Goal: Use online tool/utility: Utilize a website feature to perform a specific function

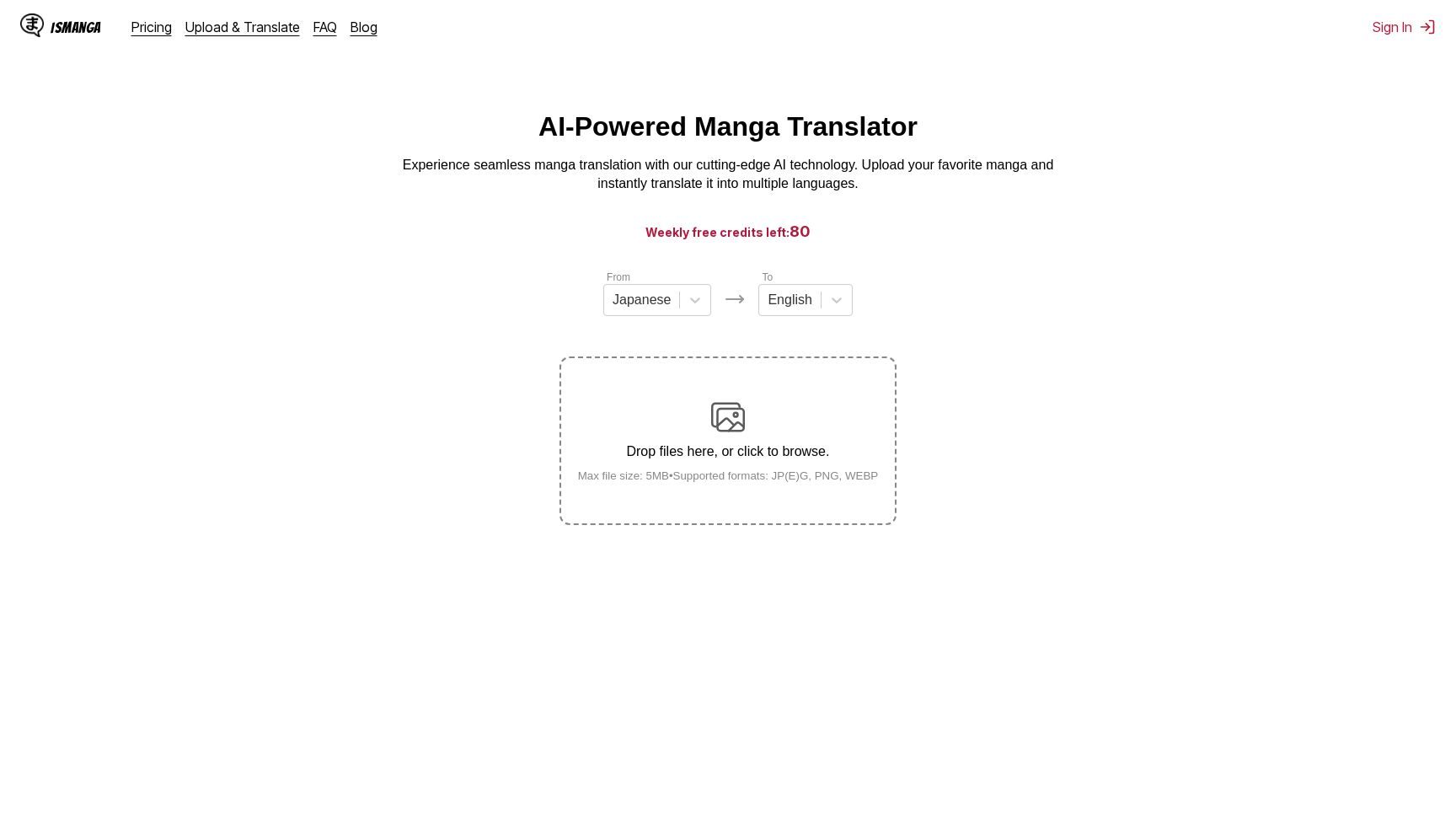
click at [807, 450] on div "Drop files here, or click to browse. Max file size: 5MB • Supported formats: JP…" at bounding box center [728, 440] width 328 height 82
click at [0, 0] on input "Drop files here, or click to browse. Max file size: 5MB • Supported formats: JP…" at bounding box center [0, 0] width 0 height 0
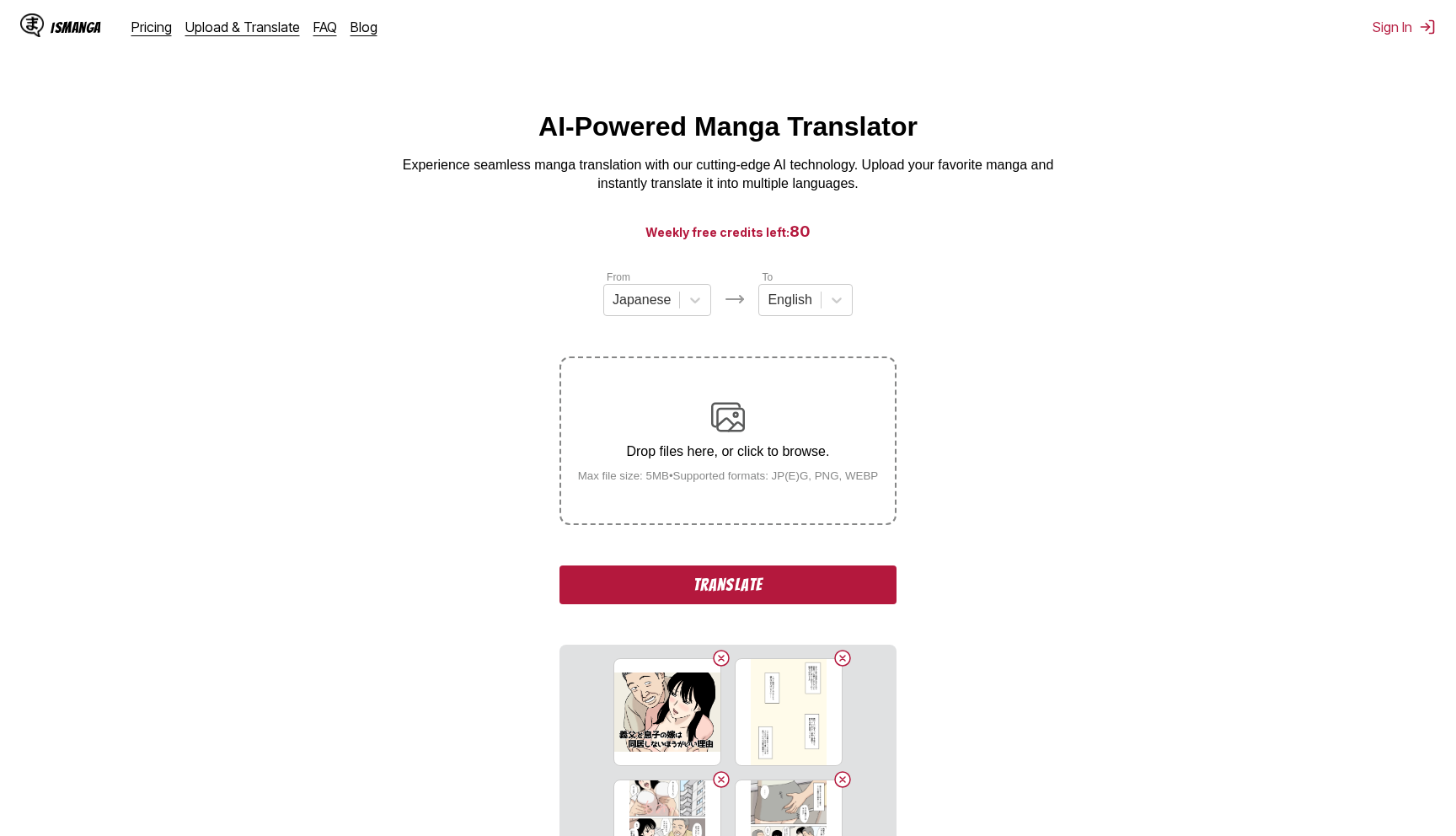
click at [762, 604] on button "Translate" at bounding box center [728, 584] width 338 height 39
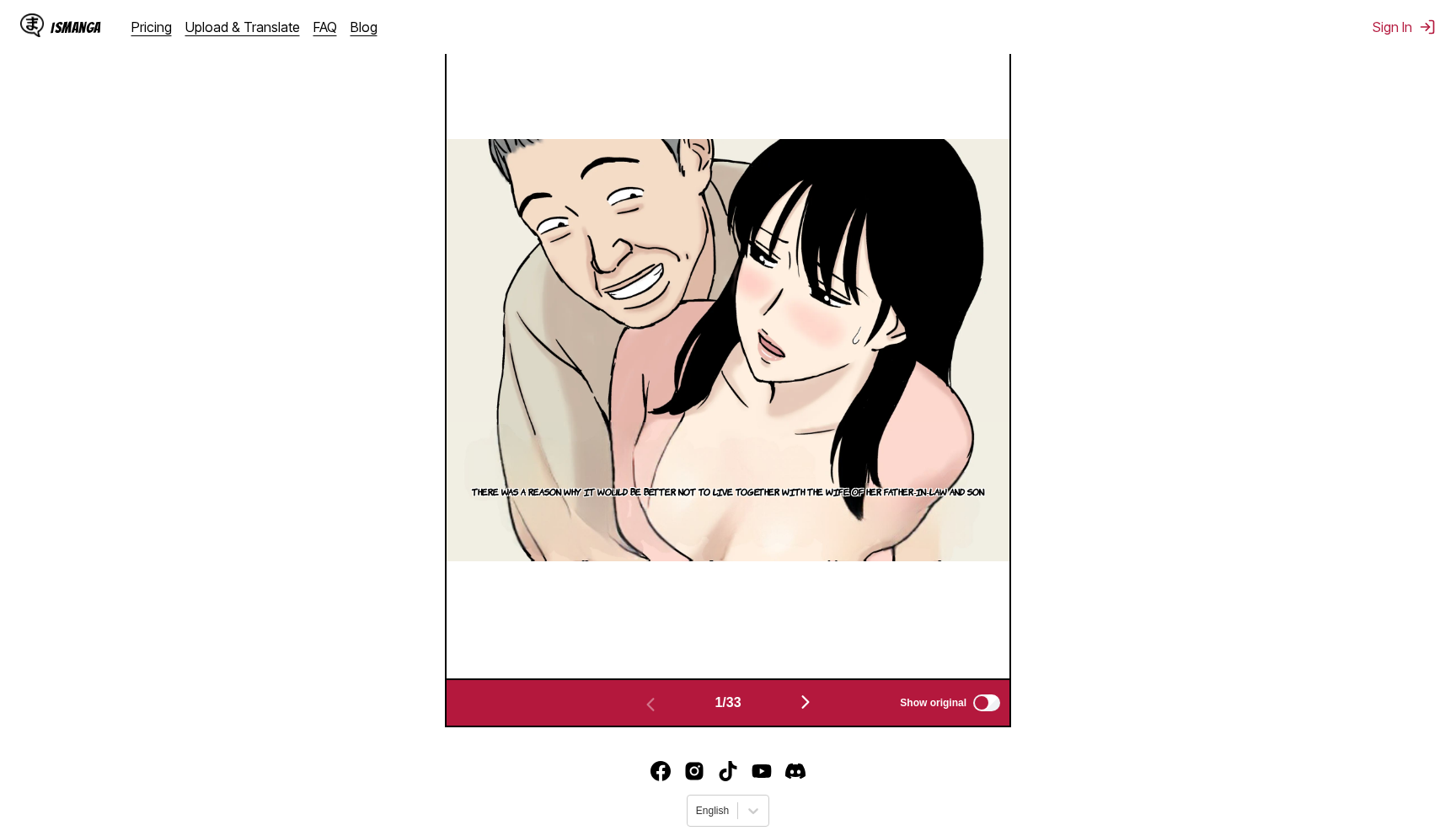
scroll to position [699, 0]
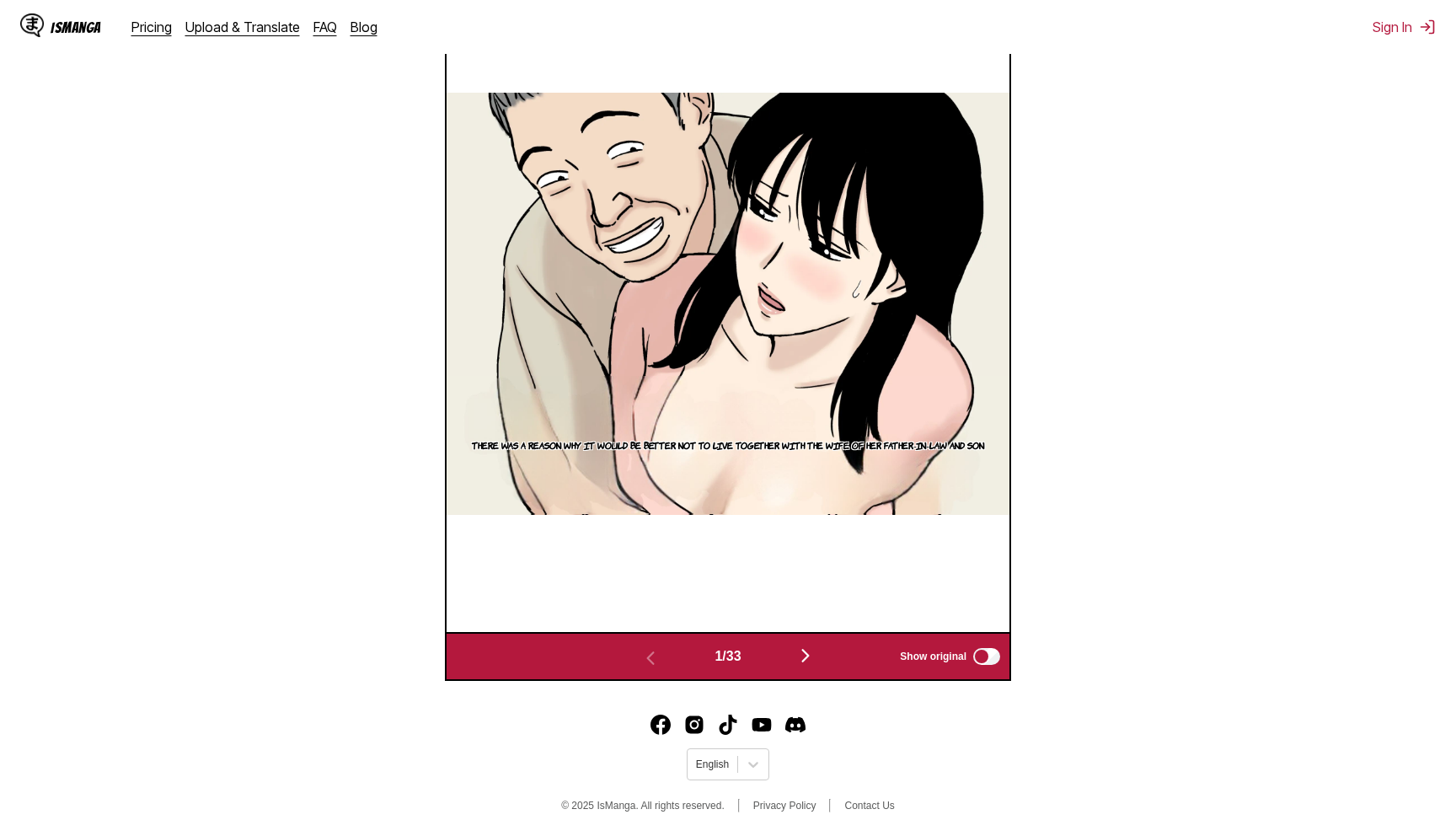
click at [804, 666] on img "button" at bounding box center [806, 655] width 20 height 20
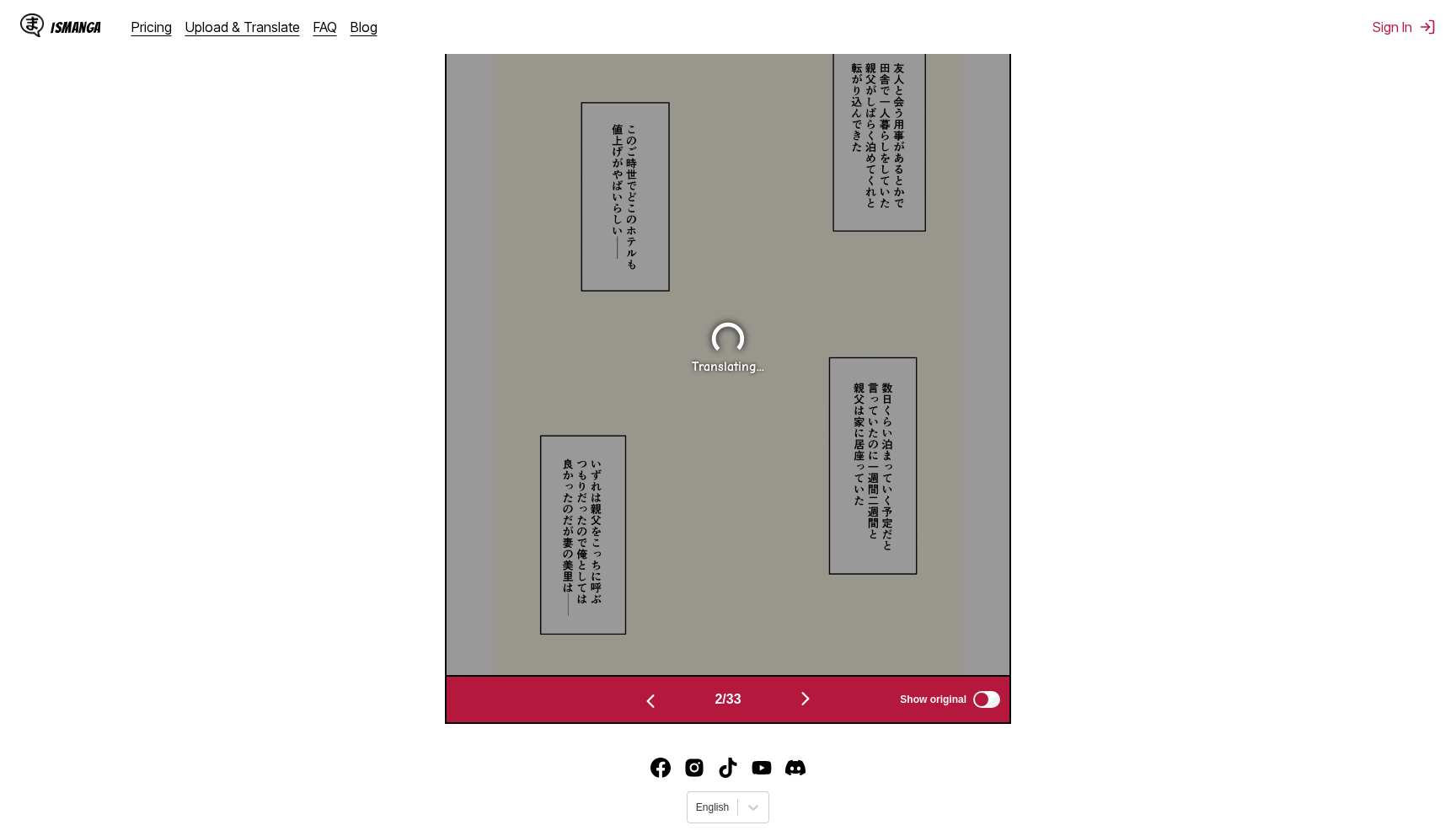
scroll to position [649, 0]
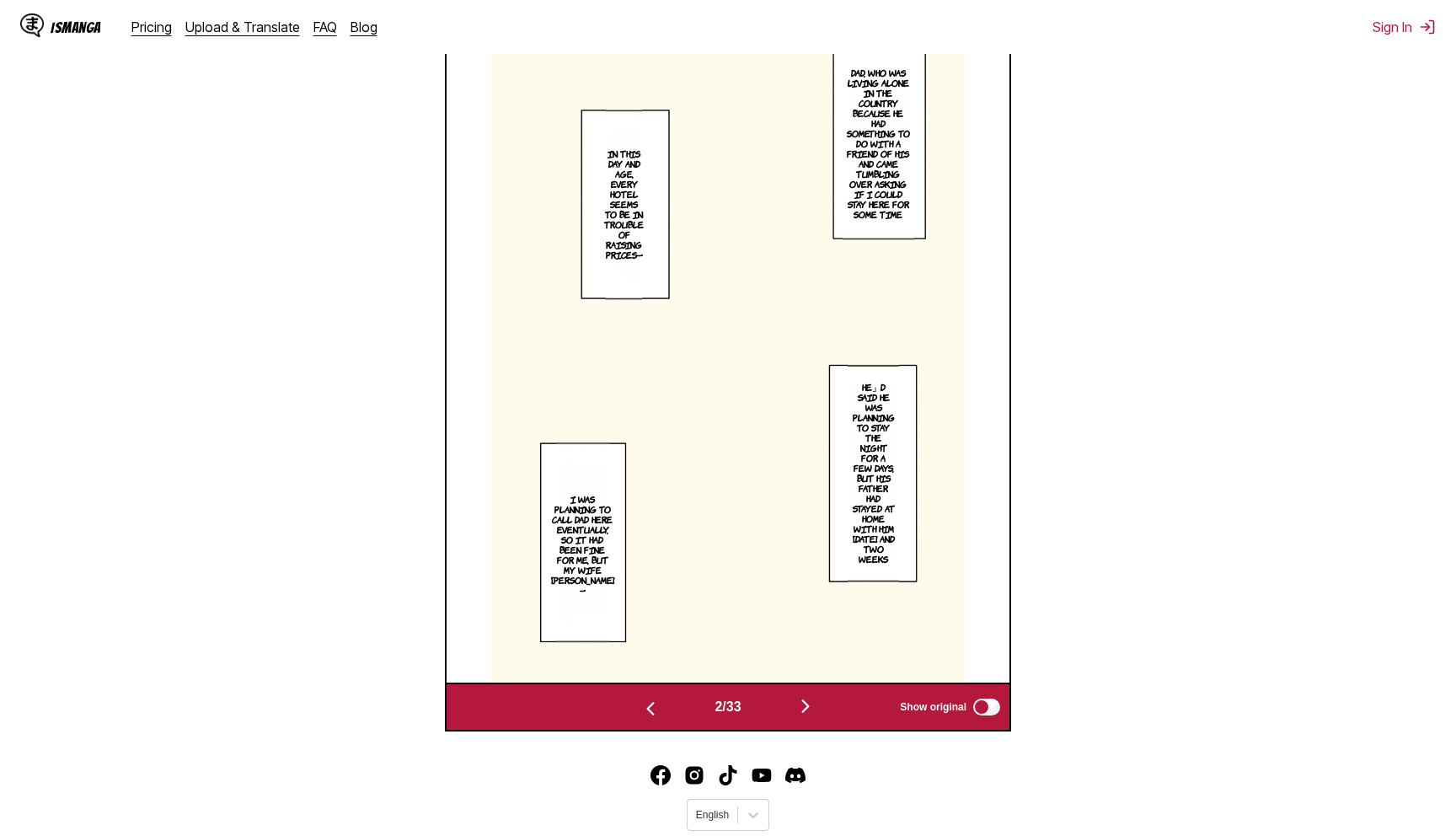
click at [806, 716] on img "button" at bounding box center [806, 705] width 20 height 20
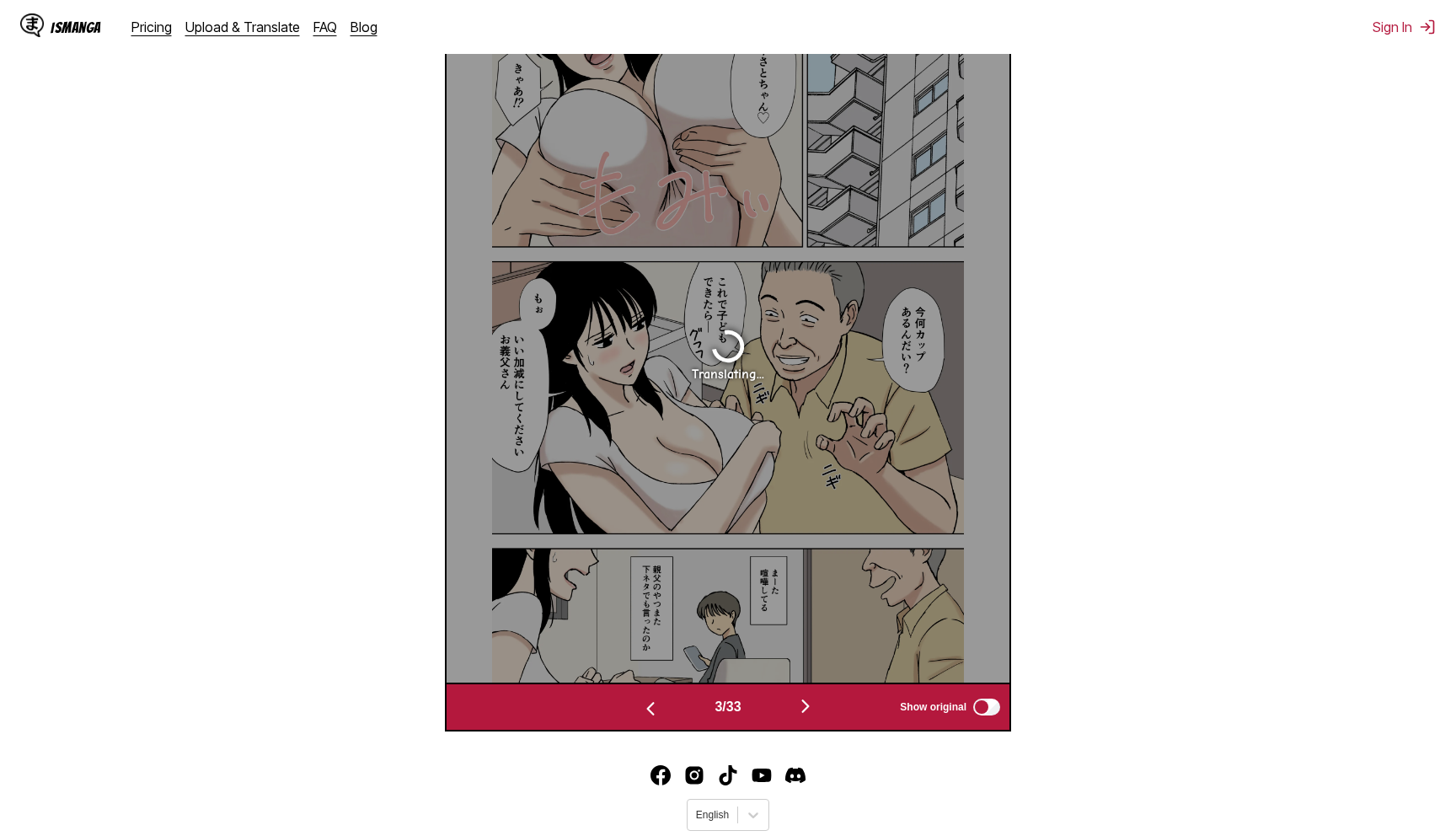
click at [806, 716] on img "button" at bounding box center [806, 705] width 20 height 20
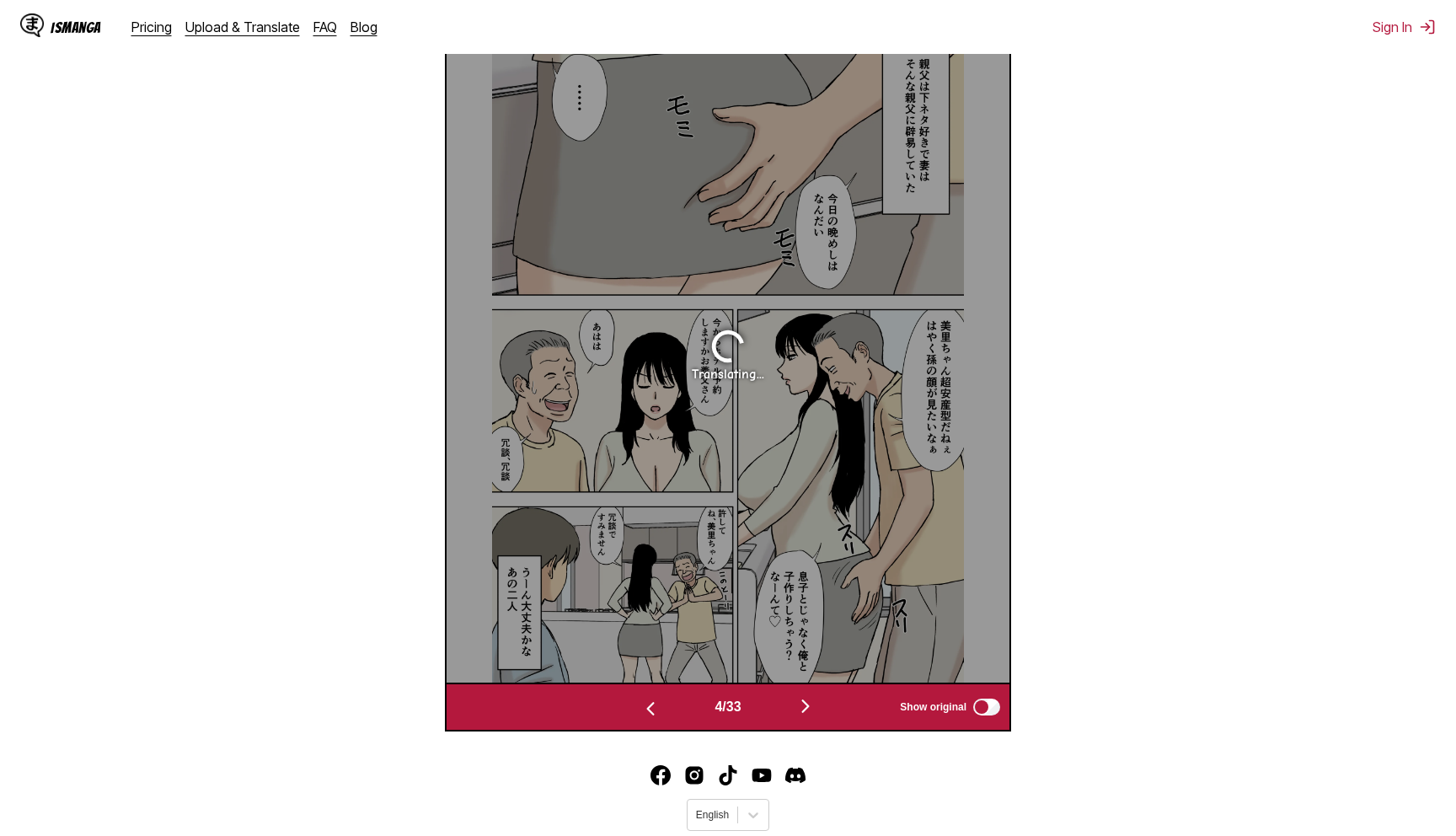
click at [806, 716] on img "button" at bounding box center [806, 705] width 20 height 20
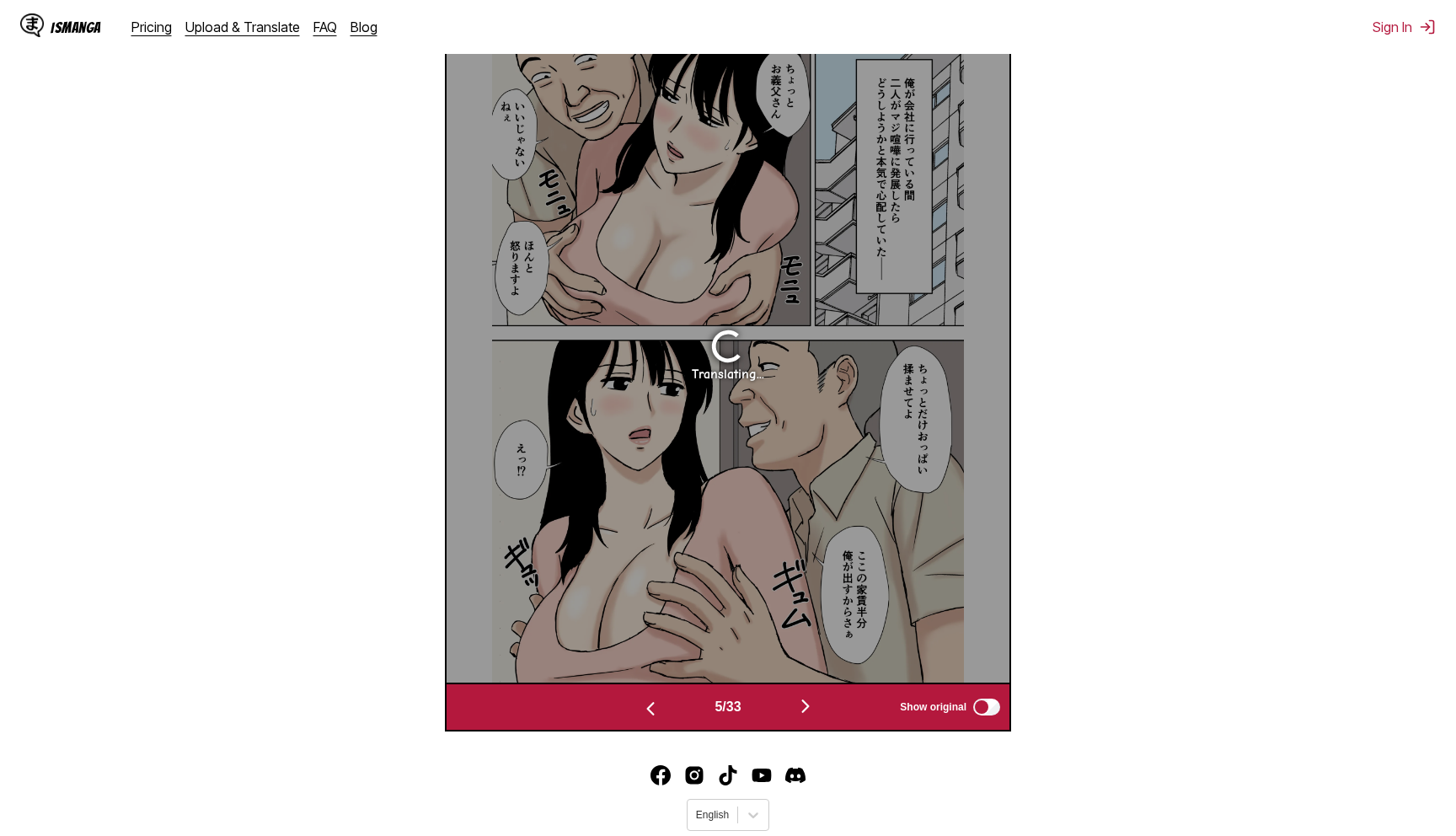
click at [806, 716] on img "button" at bounding box center [806, 705] width 20 height 20
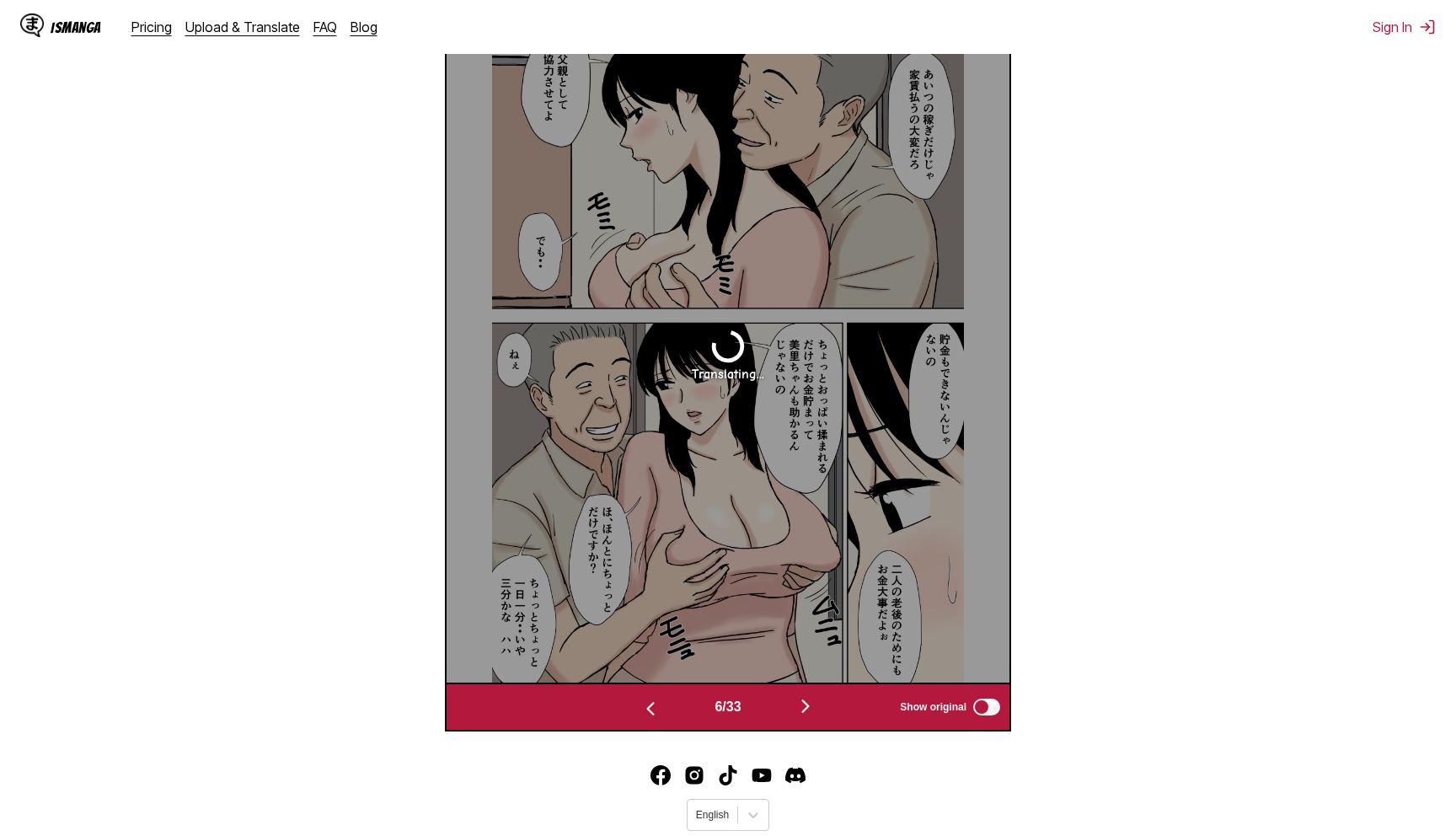
click at [806, 716] on img "button" at bounding box center [806, 705] width 20 height 20
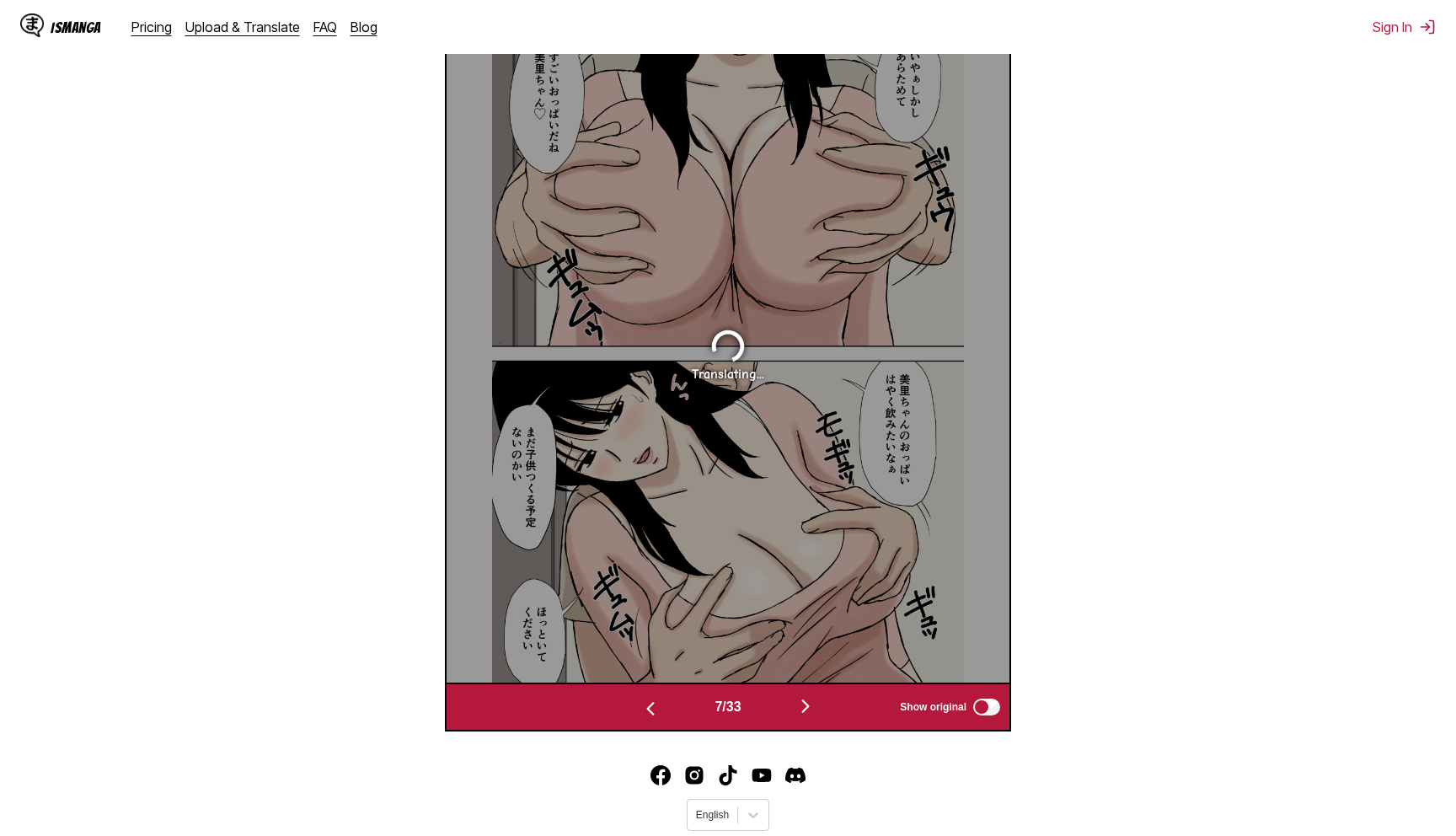
click at [806, 716] on img "button" at bounding box center [806, 705] width 20 height 20
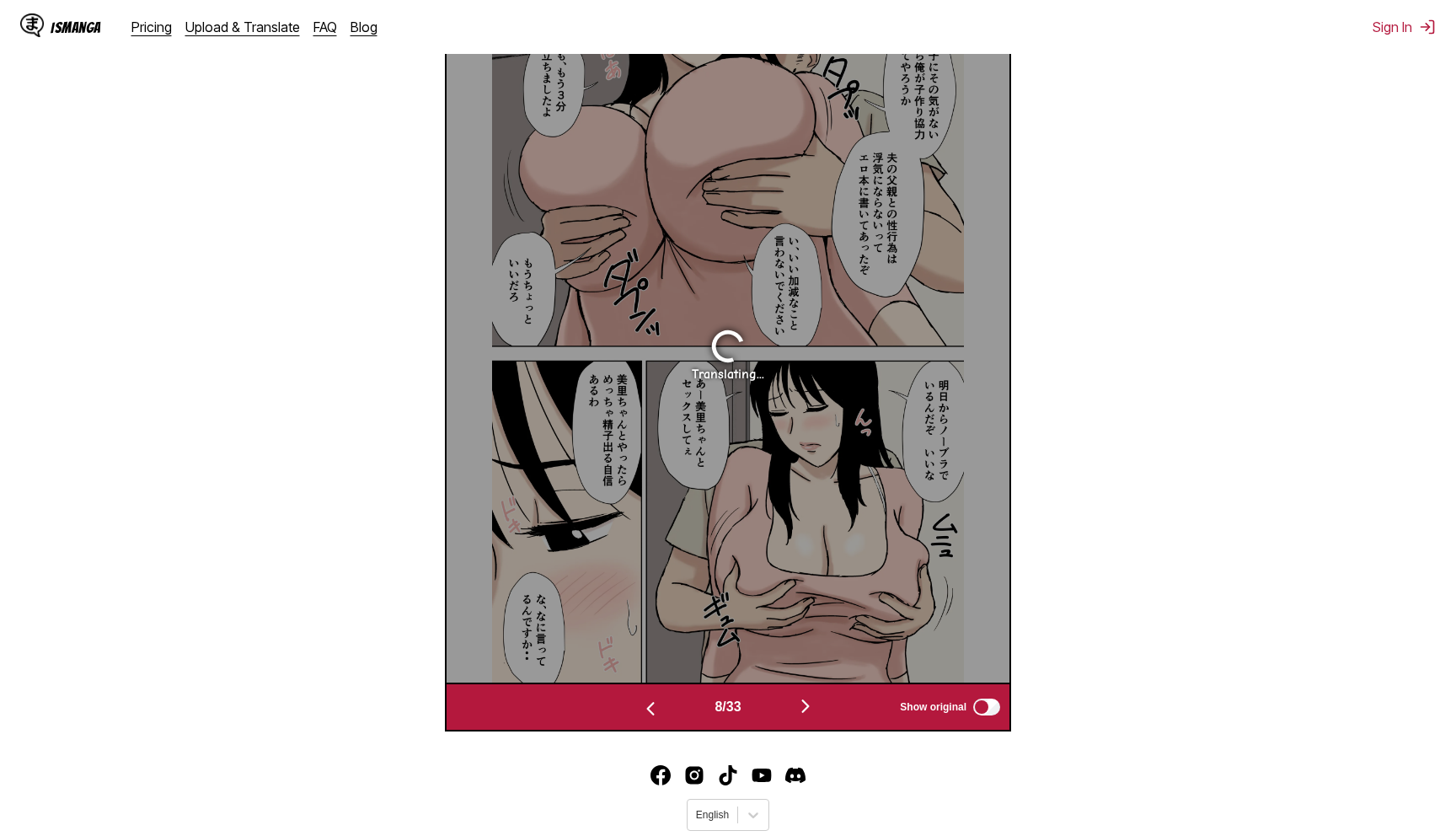
click at [806, 716] on img "button" at bounding box center [806, 705] width 20 height 20
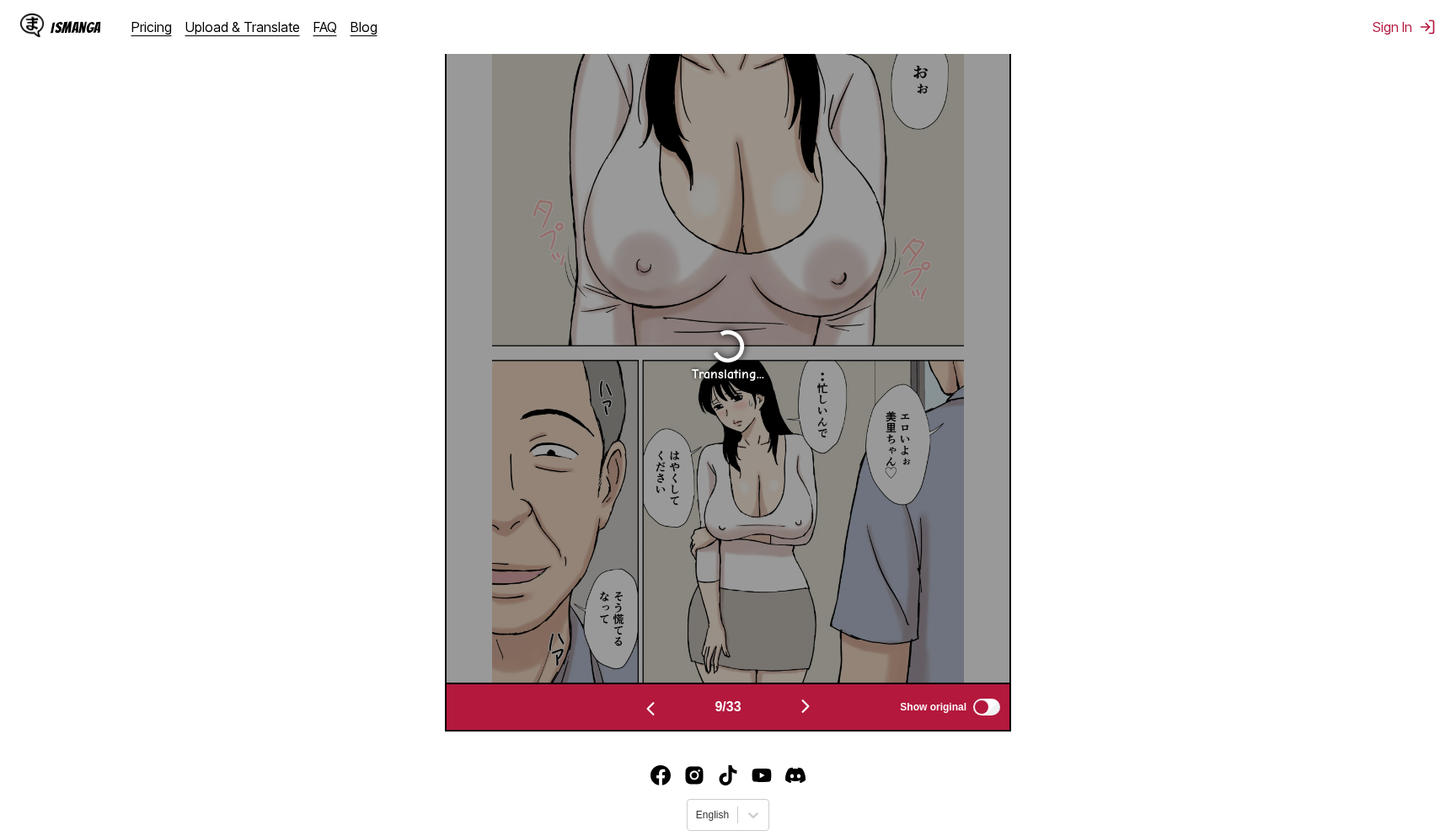
click at [806, 716] on img "button" at bounding box center [806, 705] width 20 height 20
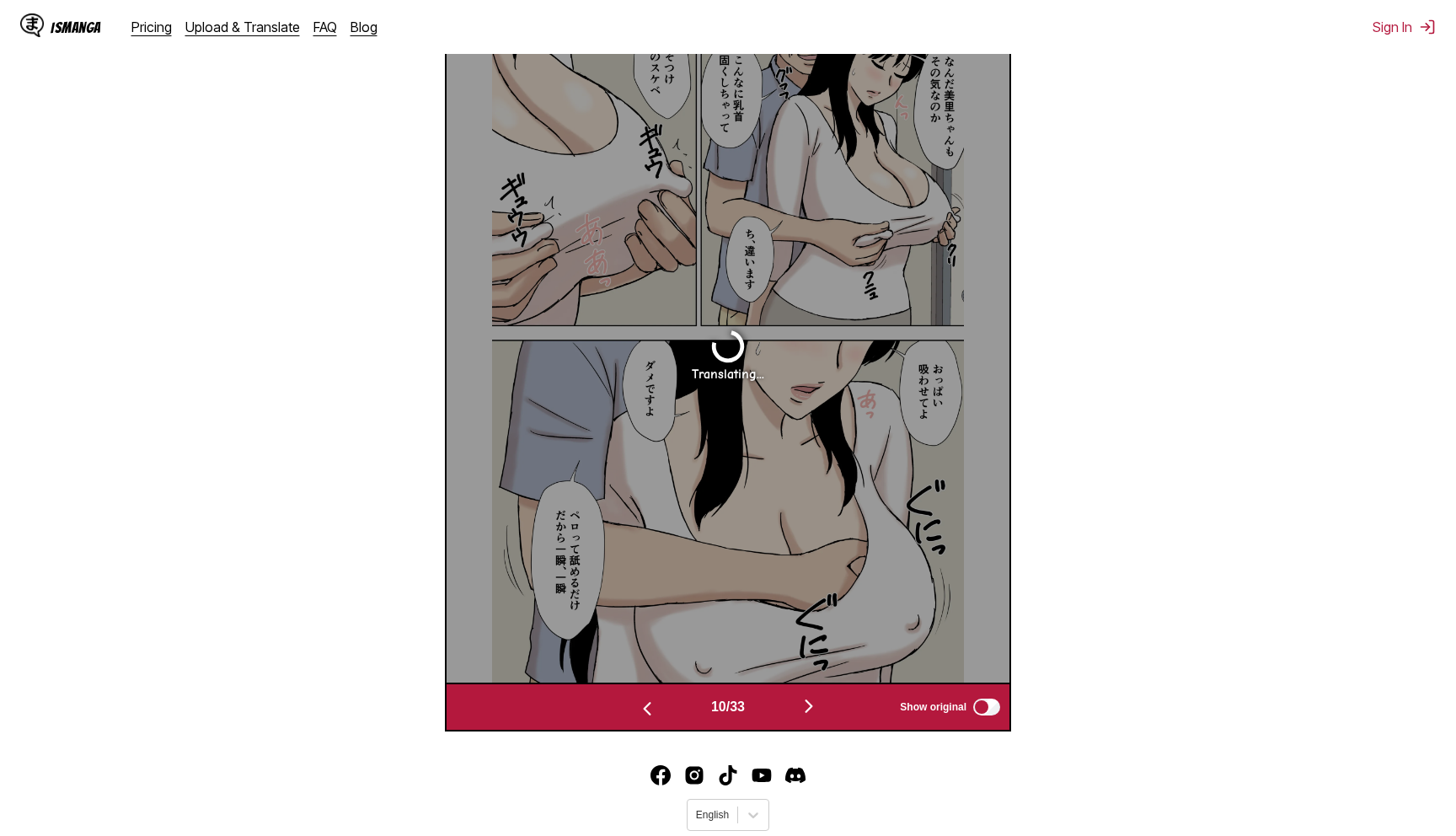
click at [806, 716] on img "button" at bounding box center [809, 705] width 20 height 20
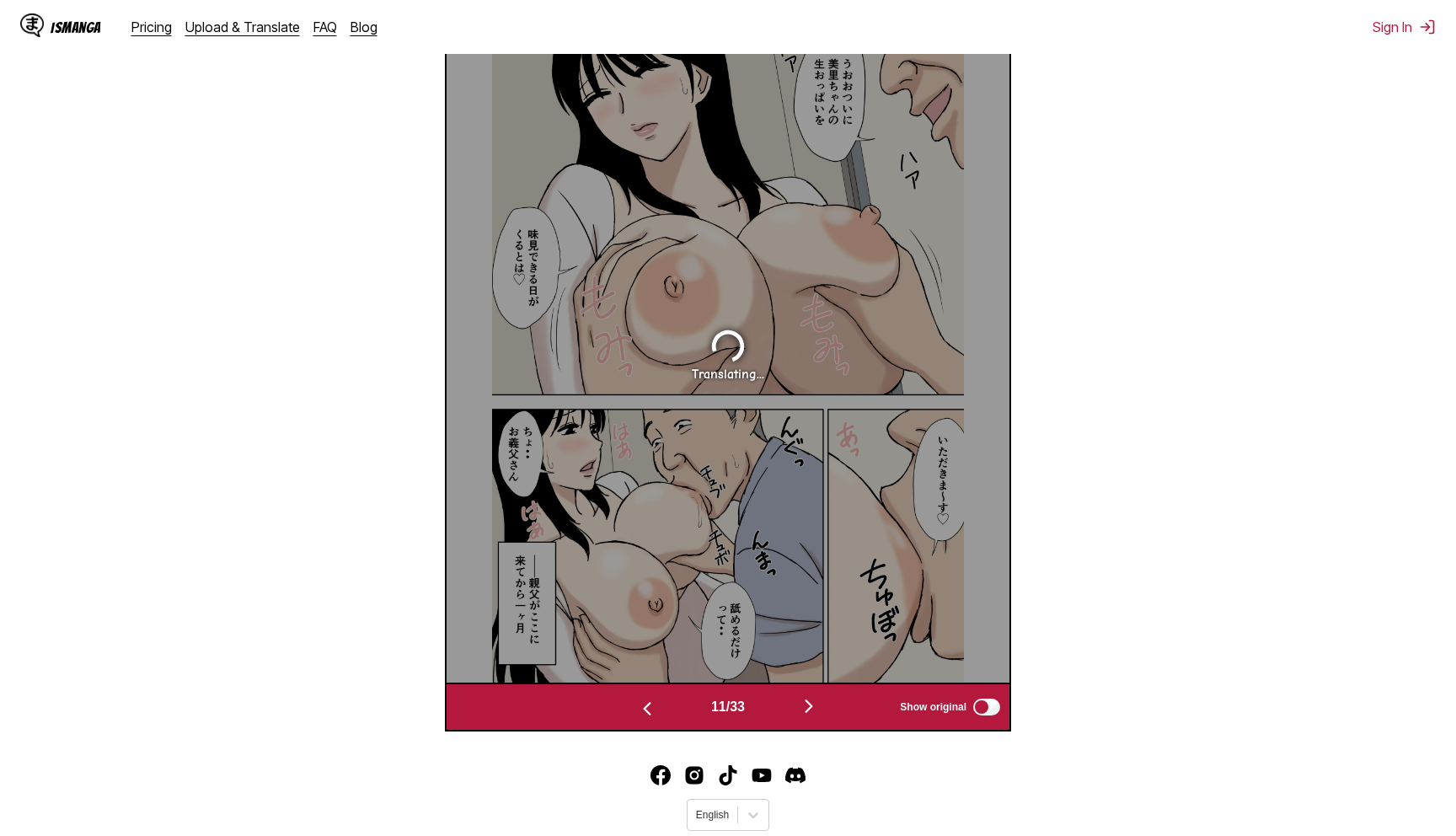
click at [806, 716] on img "button" at bounding box center [809, 705] width 20 height 20
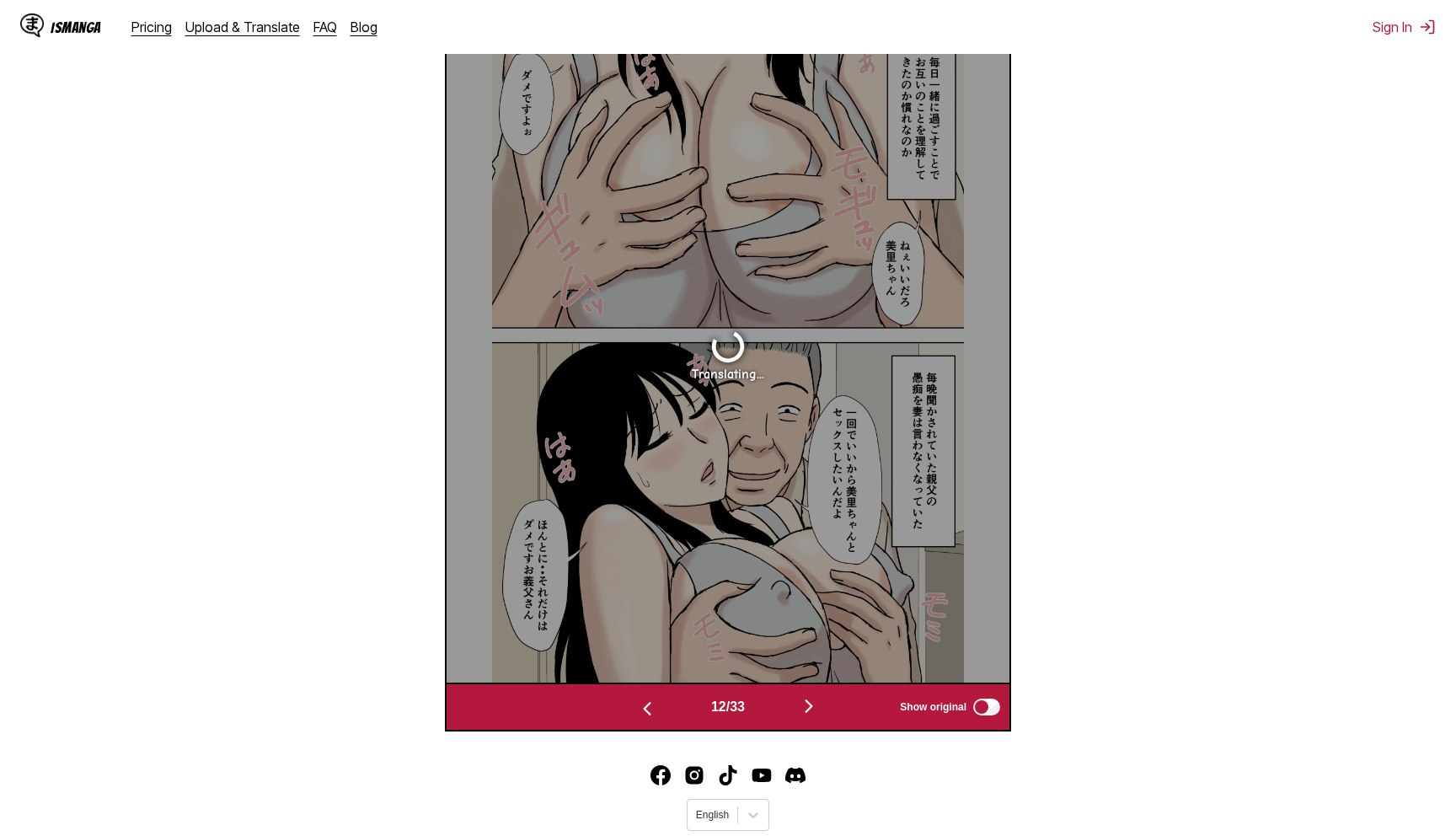
click at [806, 716] on img "button" at bounding box center [809, 705] width 20 height 20
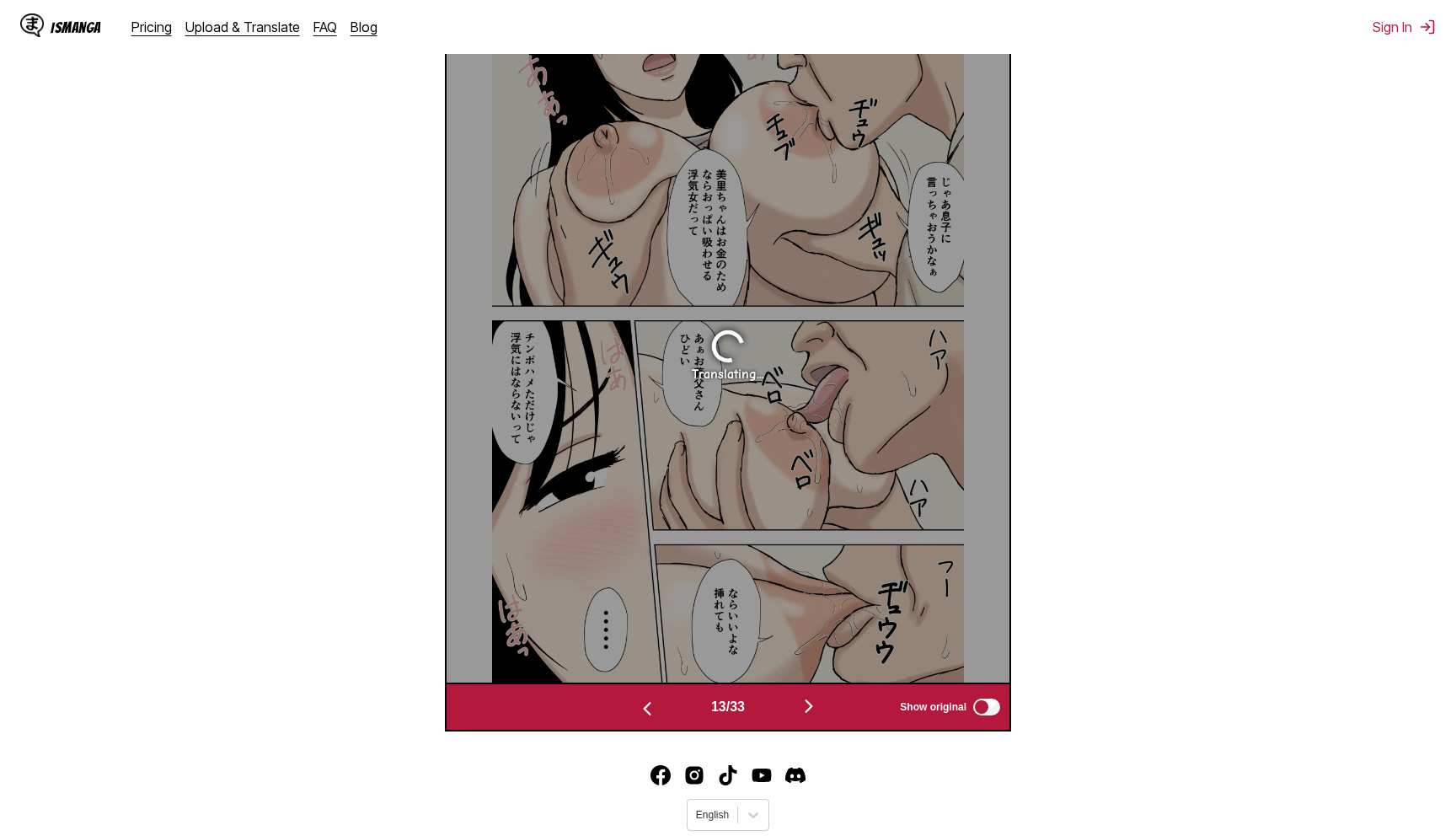
click at [806, 716] on img "button" at bounding box center [809, 705] width 20 height 20
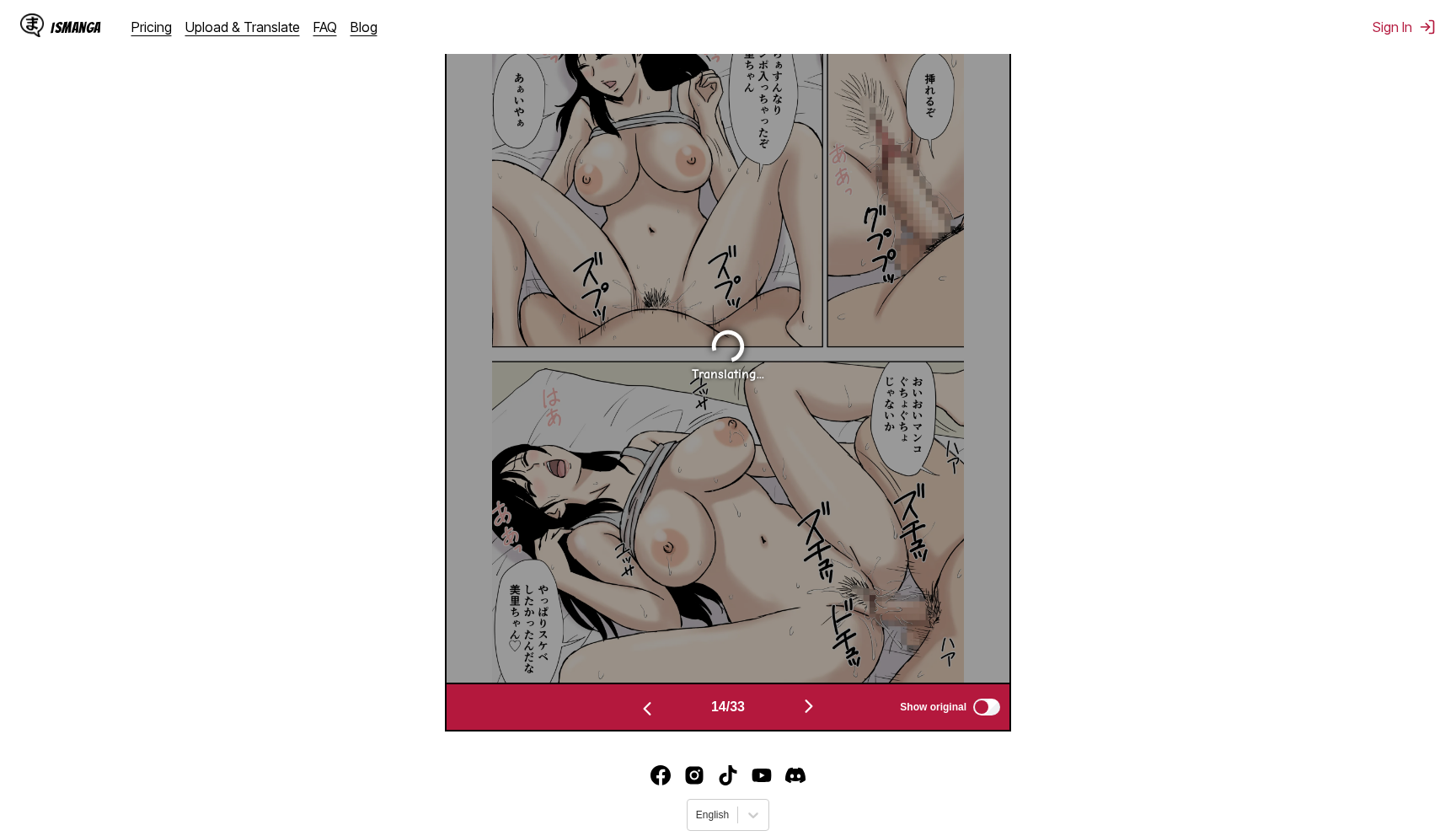
click at [806, 716] on img "button" at bounding box center [809, 705] width 20 height 20
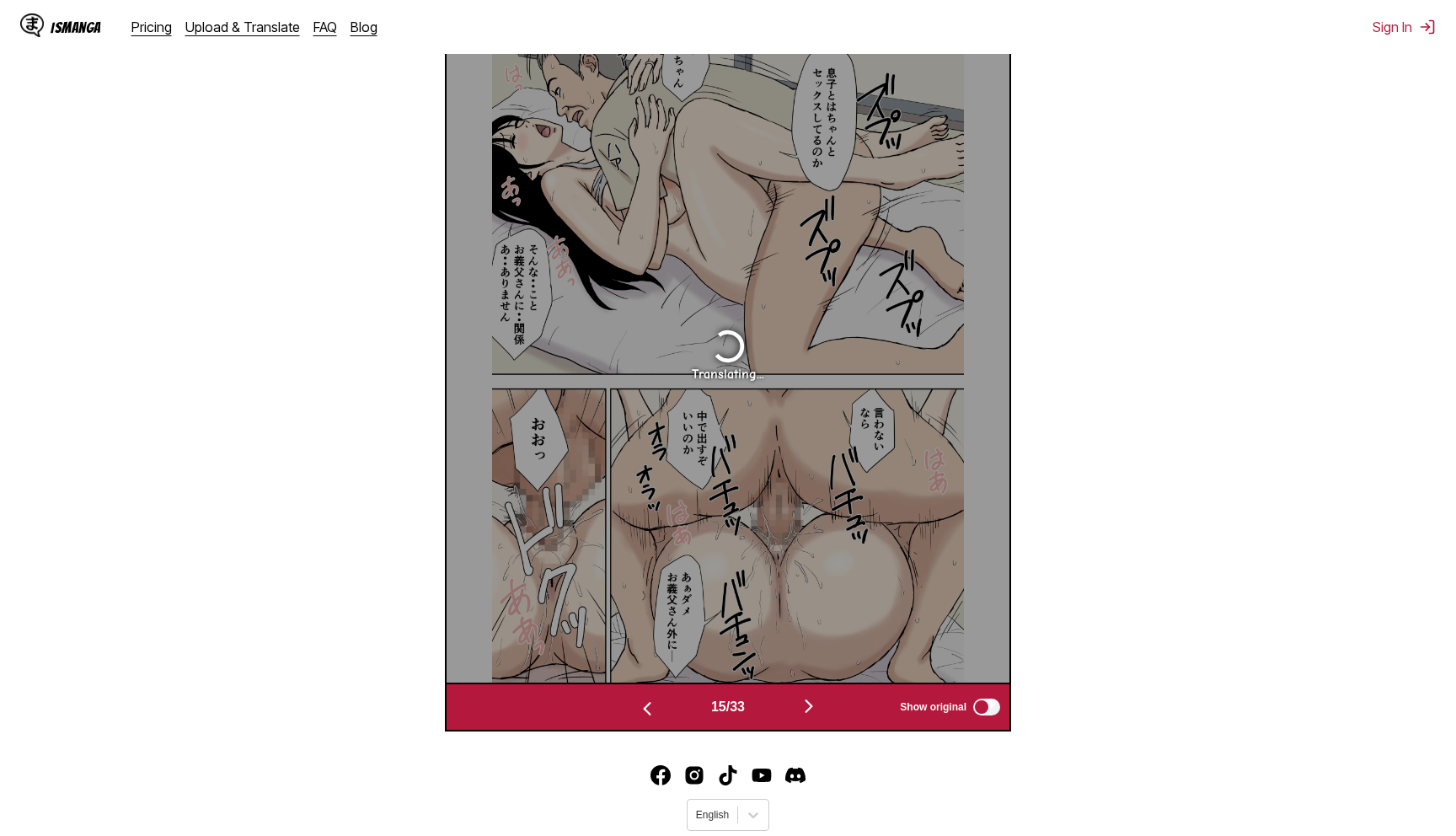
click at [806, 716] on img "button" at bounding box center [809, 705] width 20 height 20
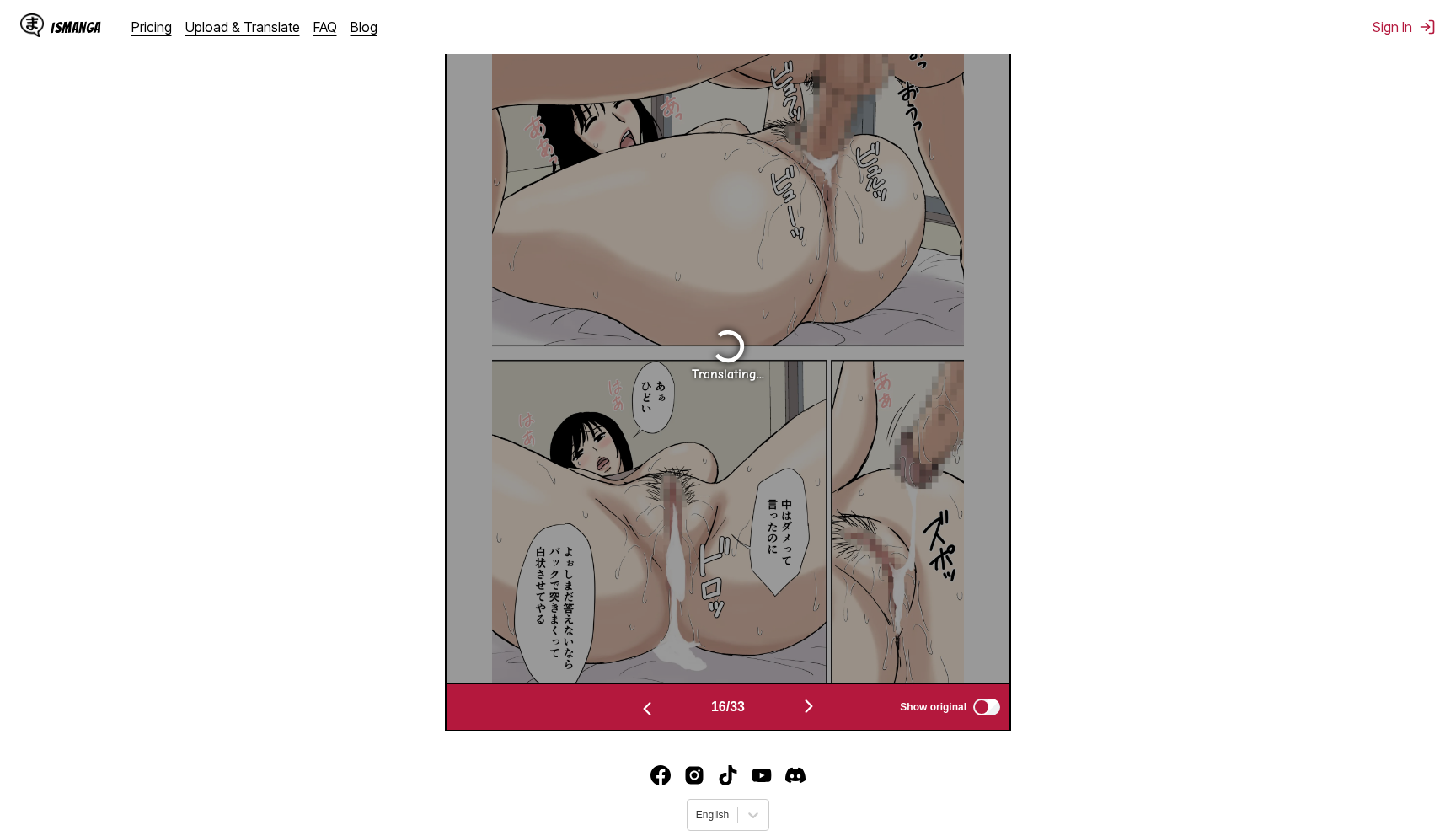
click at [806, 716] on img "button" at bounding box center [809, 705] width 20 height 20
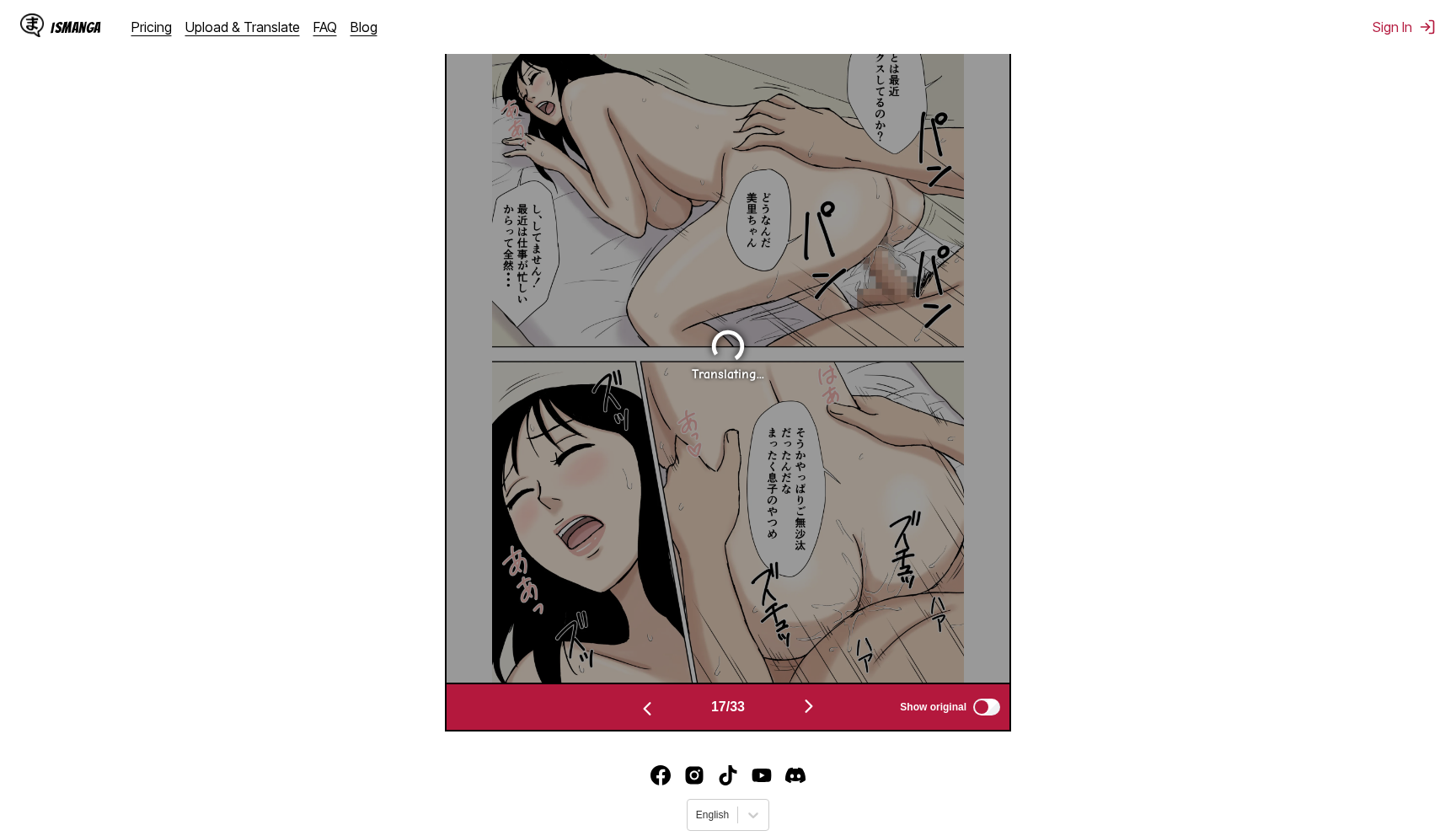
click at [806, 716] on img "button" at bounding box center [809, 705] width 20 height 20
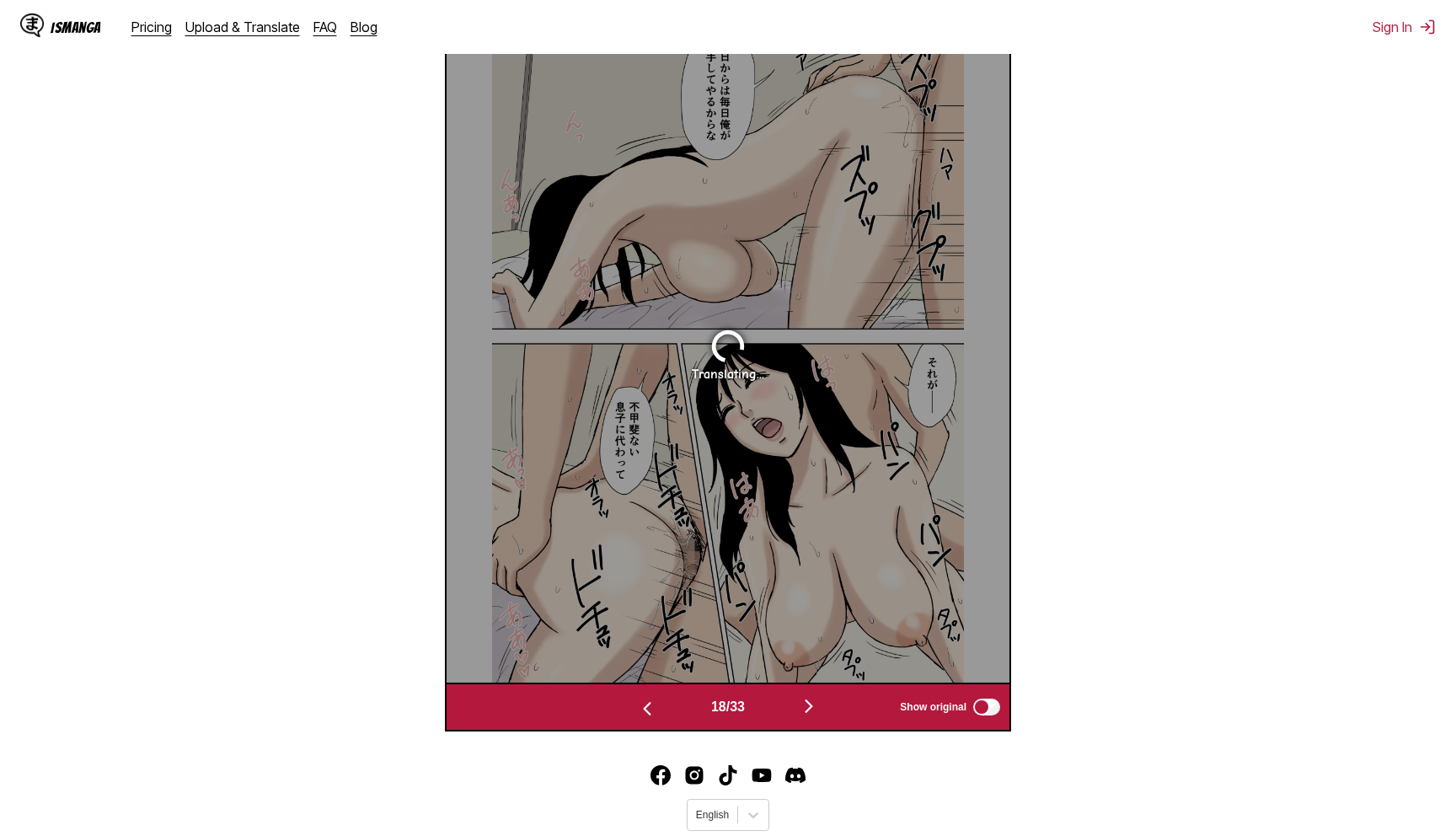
click at [806, 716] on img "button" at bounding box center [809, 705] width 20 height 20
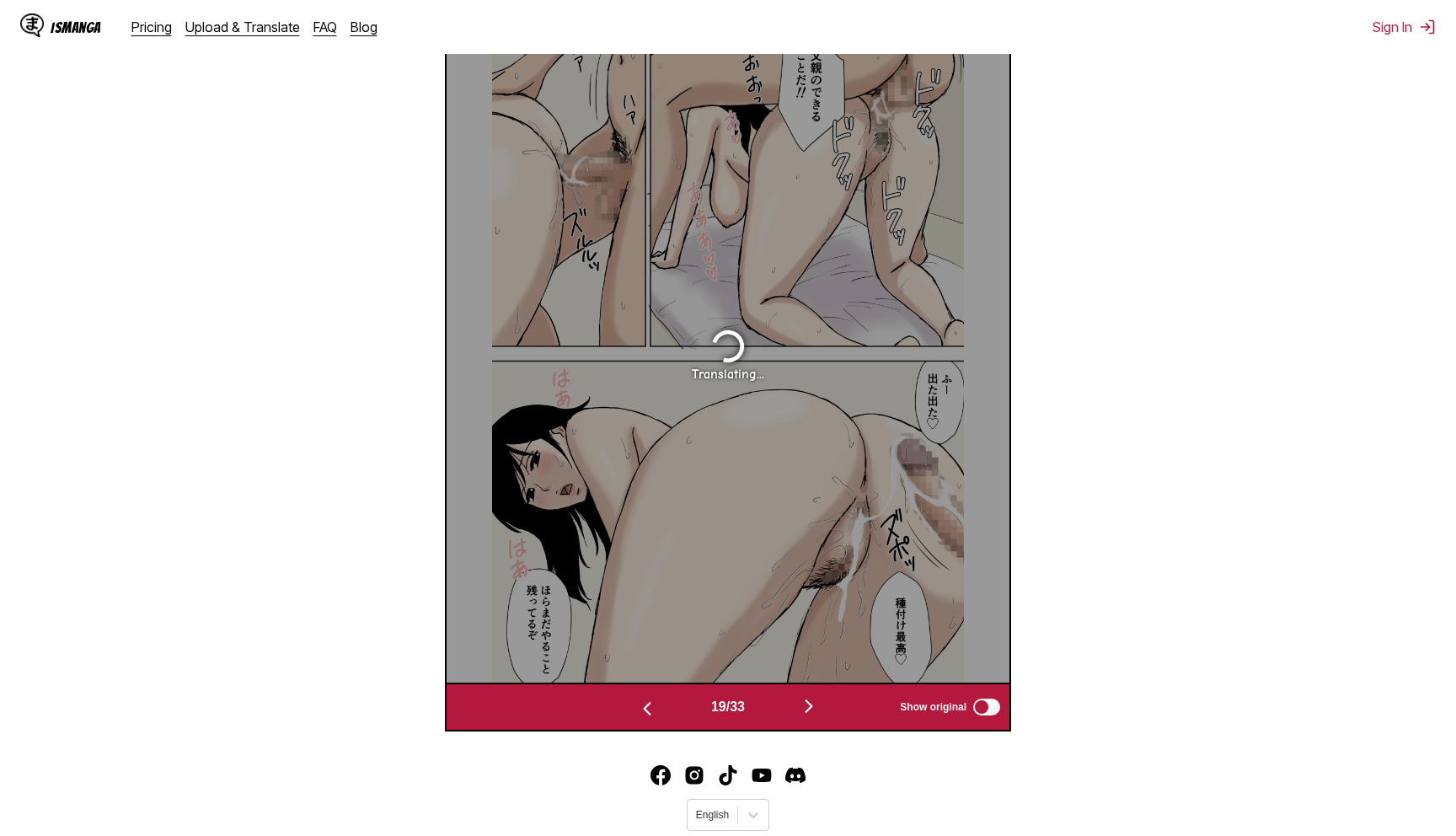
click at [806, 716] on img "button" at bounding box center [809, 705] width 20 height 20
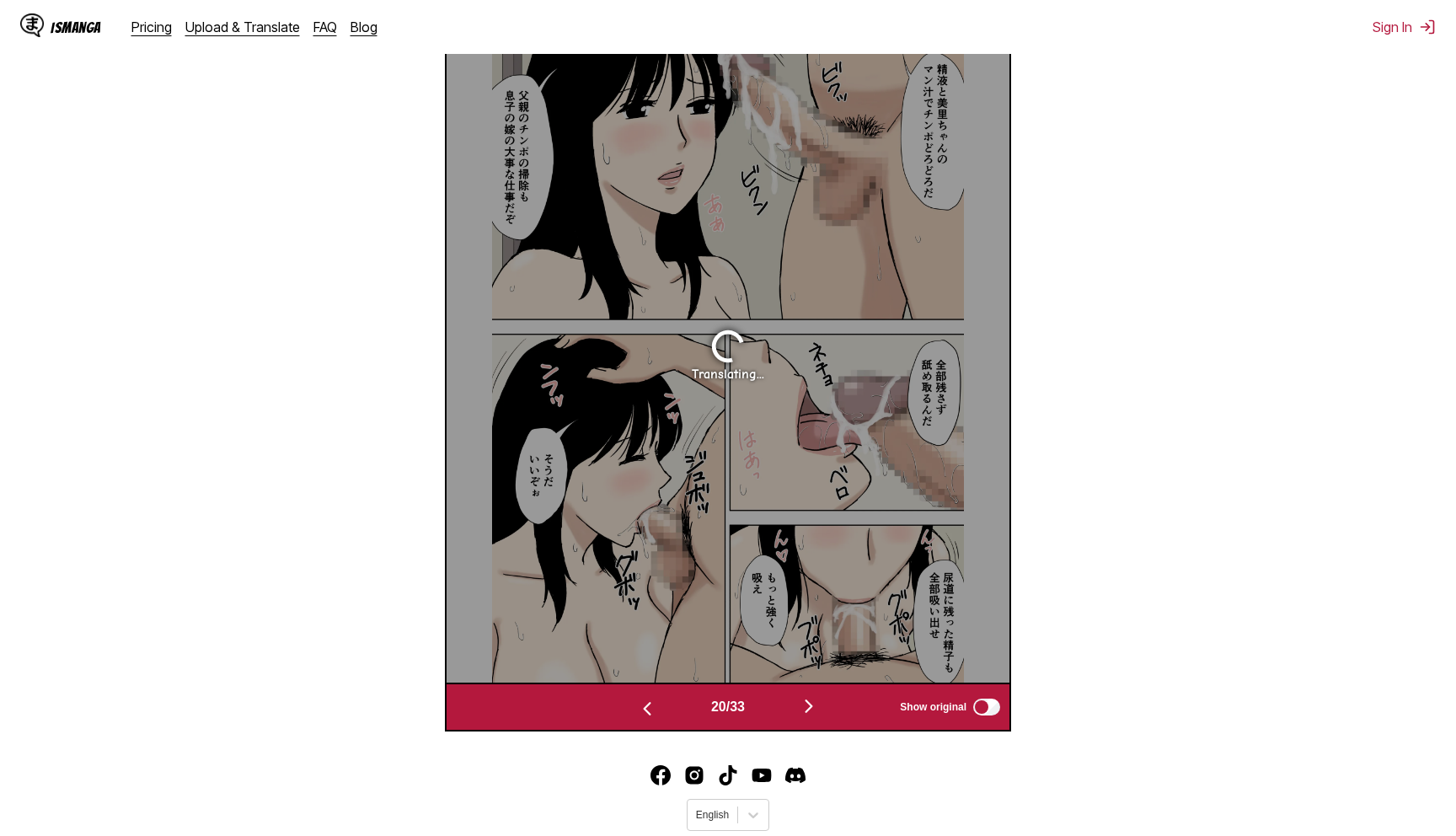
click at [806, 716] on img "button" at bounding box center [809, 705] width 20 height 20
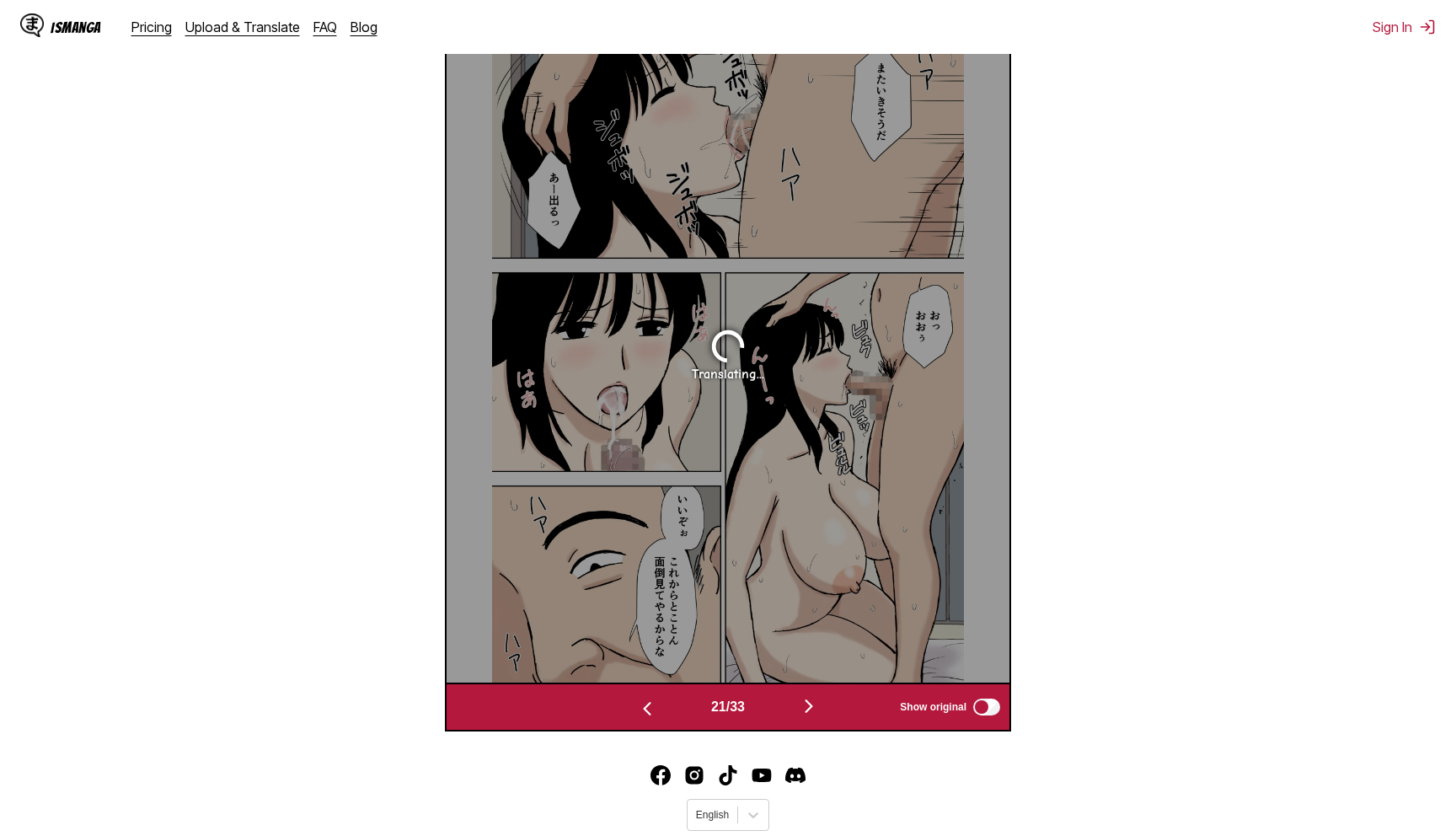
click at [806, 716] on img "button" at bounding box center [809, 705] width 20 height 20
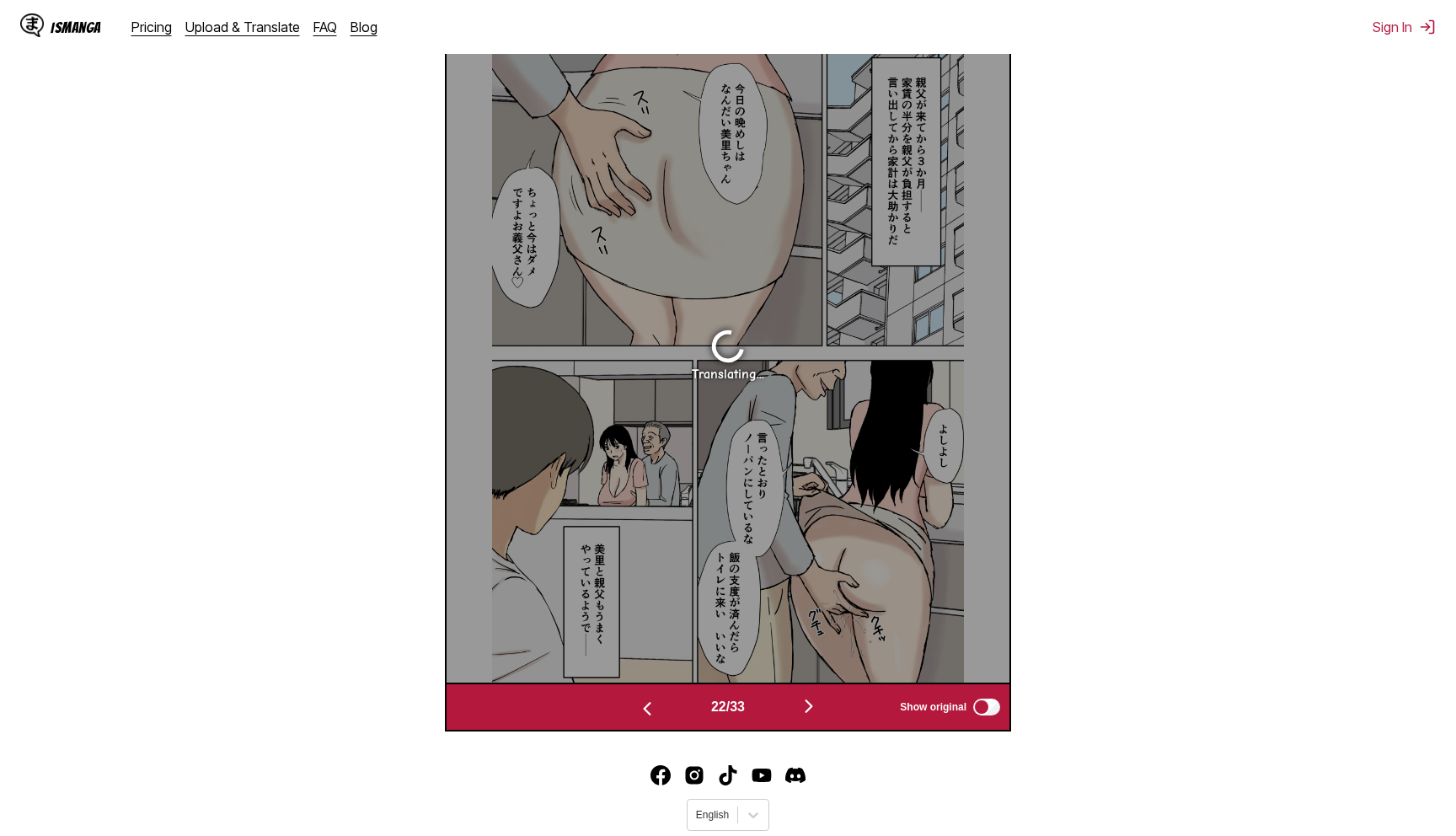
click at [806, 716] on img "button" at bounding box center [809, 705] width 20 height 20
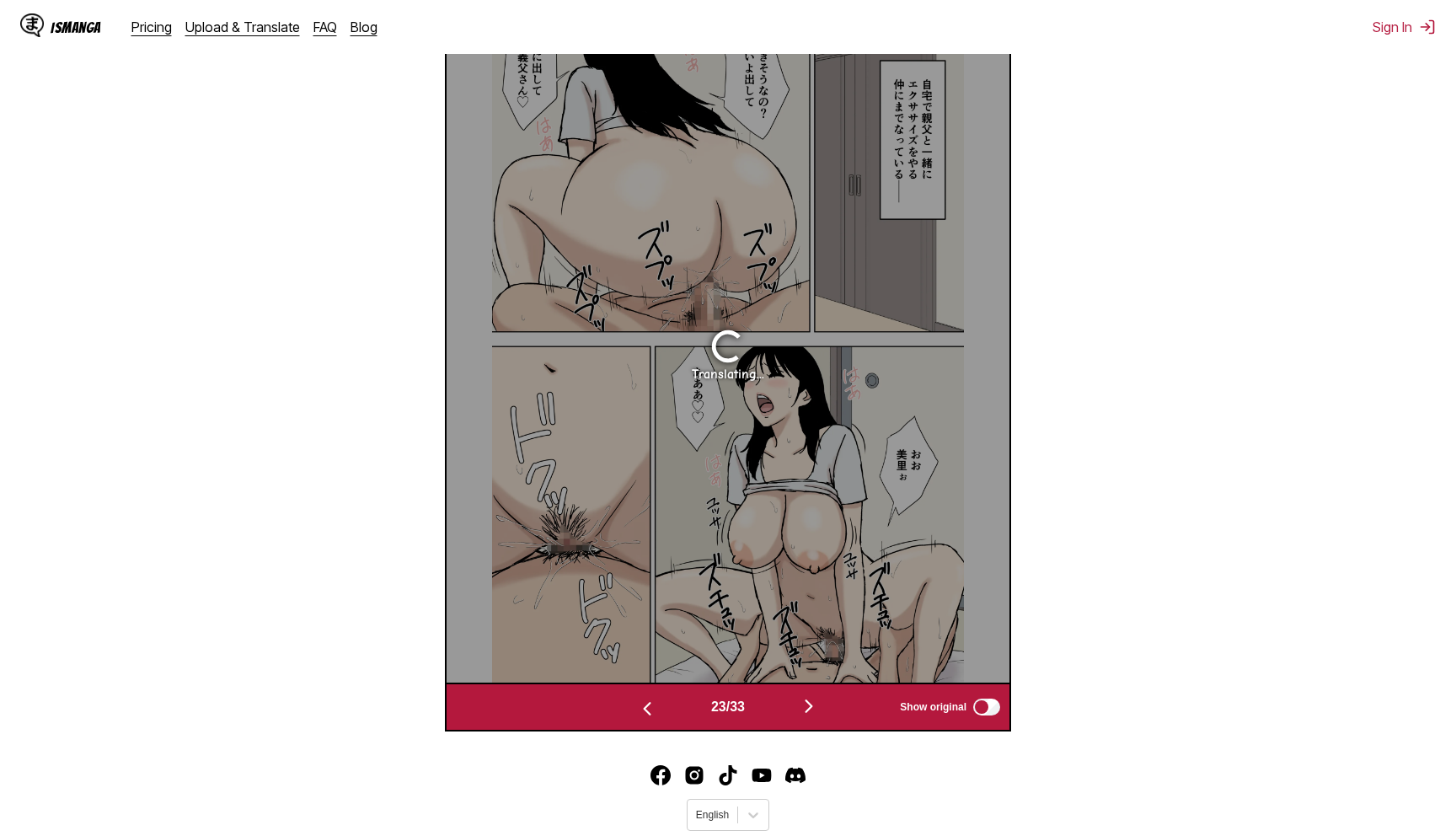
click at [806, 716] on img "button" at bounding box center [809, 705] width 20 height 20
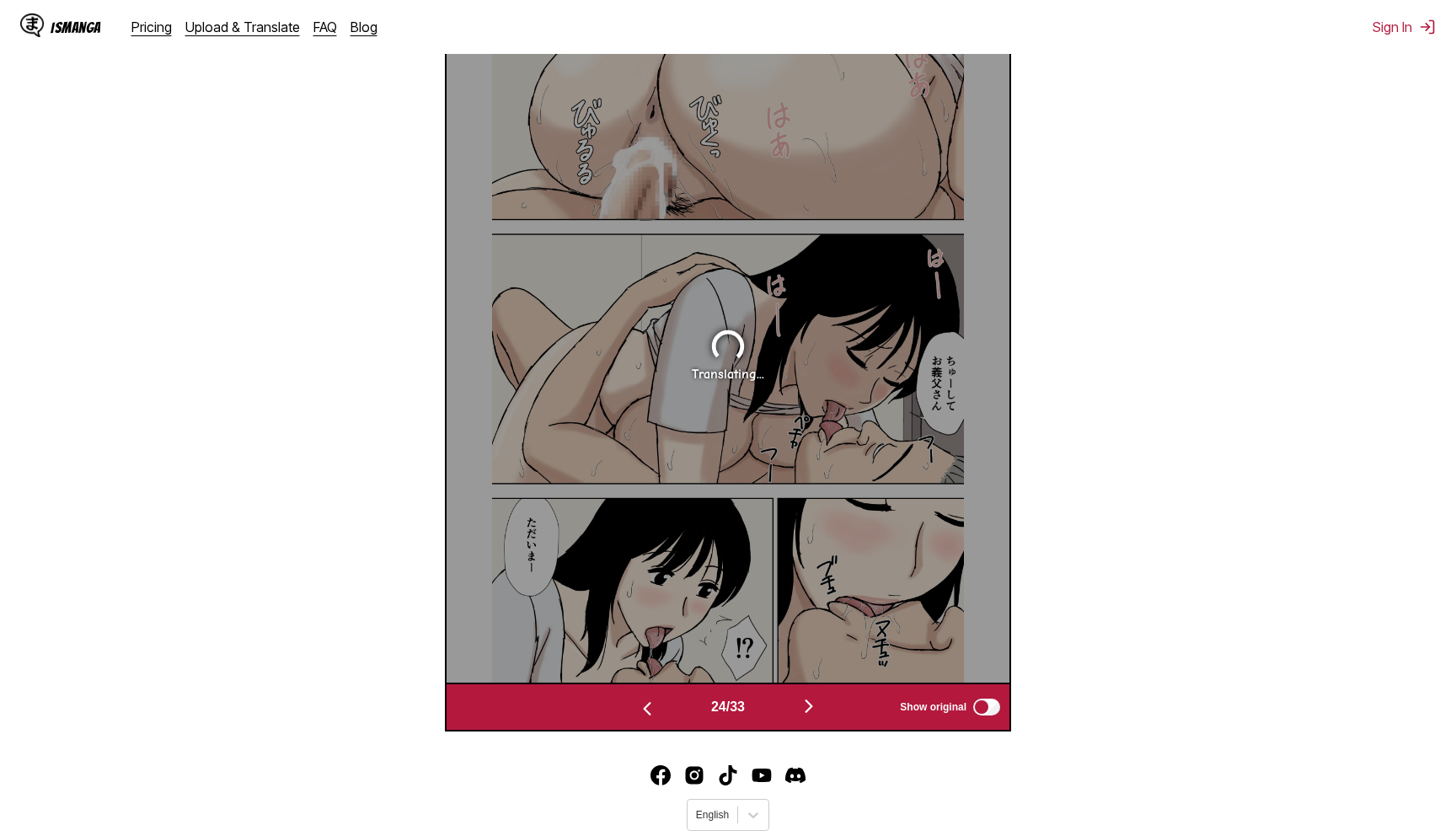
click at [806, 716] on img "button" at bounding box center [809, 705] width 20 height 20
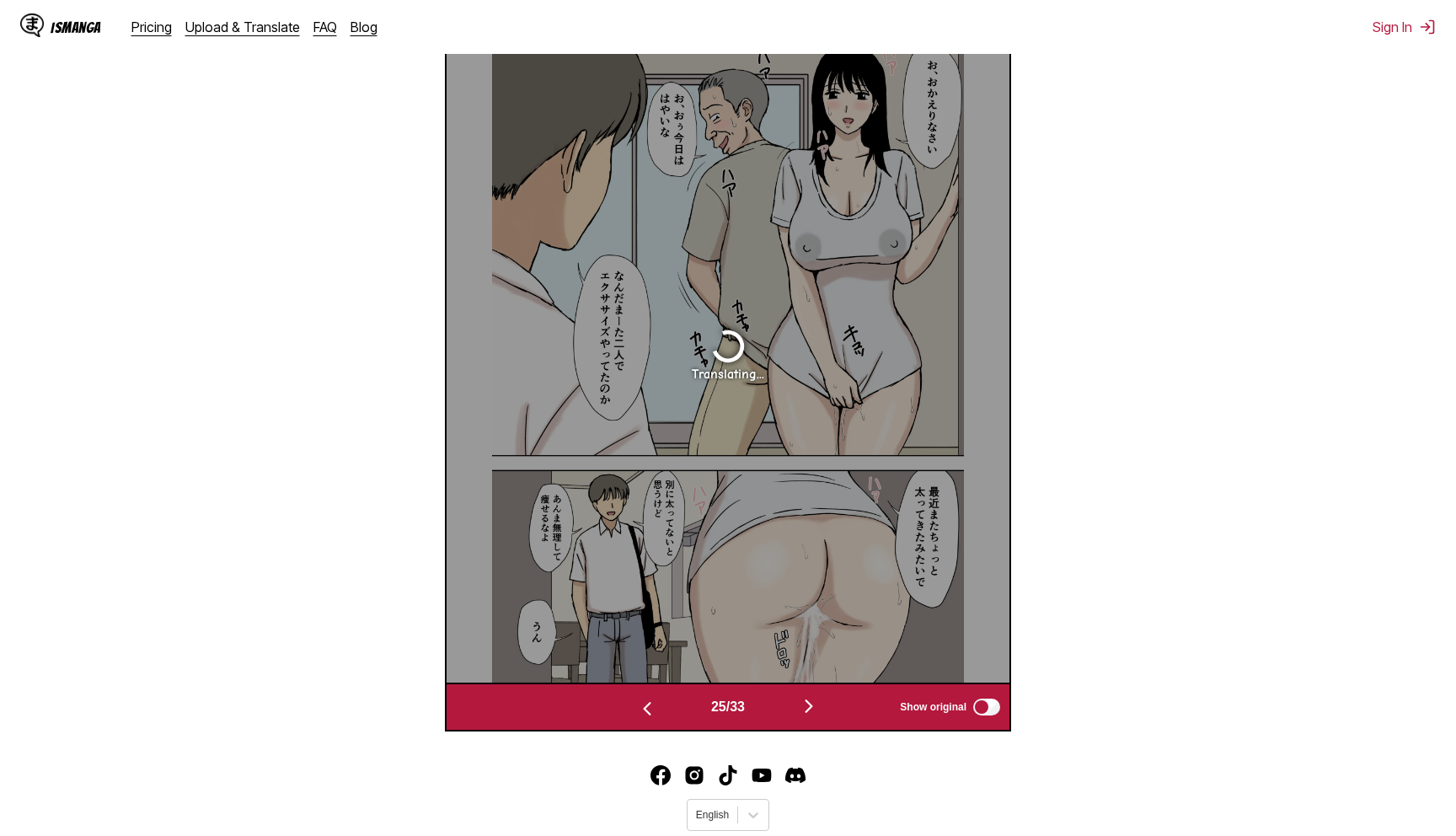
click at [806, 716] on img "button" at bounding box center [809, 705] width 20 height 20
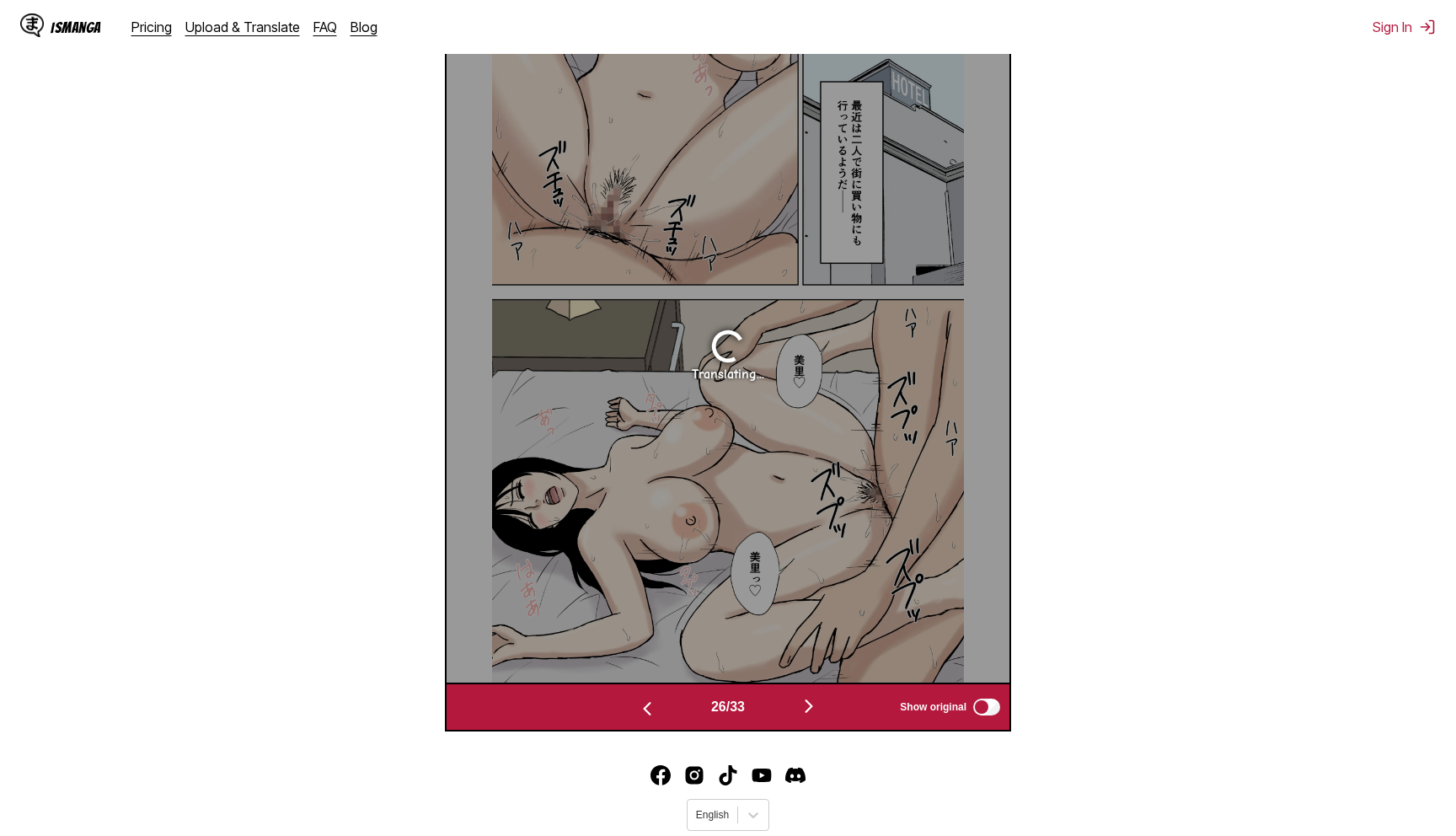
click at [806, 716] on img "button" at bounding box center [809, 705] width 20 height 20
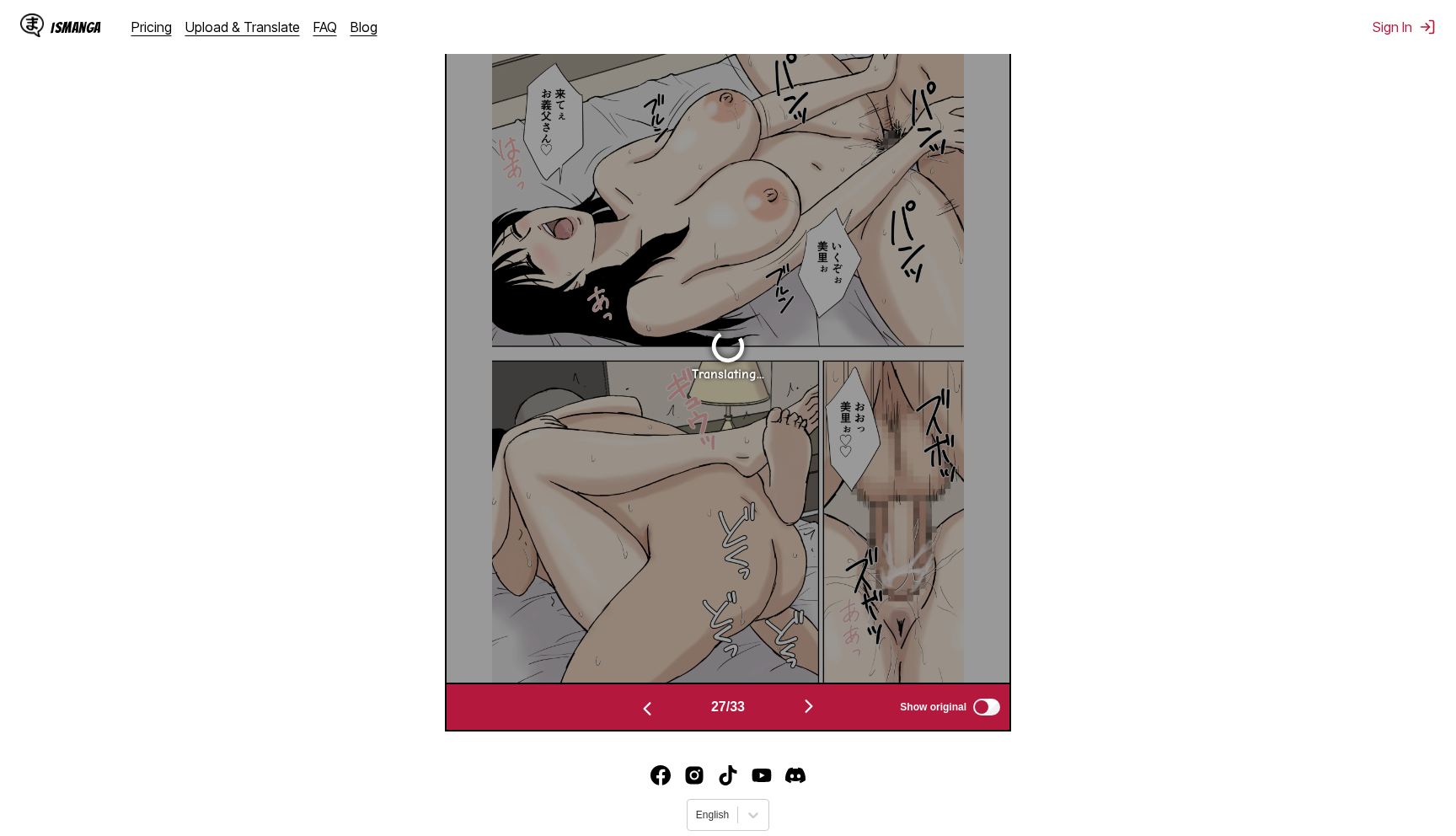
click at [806, 716] on img "button" at bounding box center [809, 705] width 20 height 20
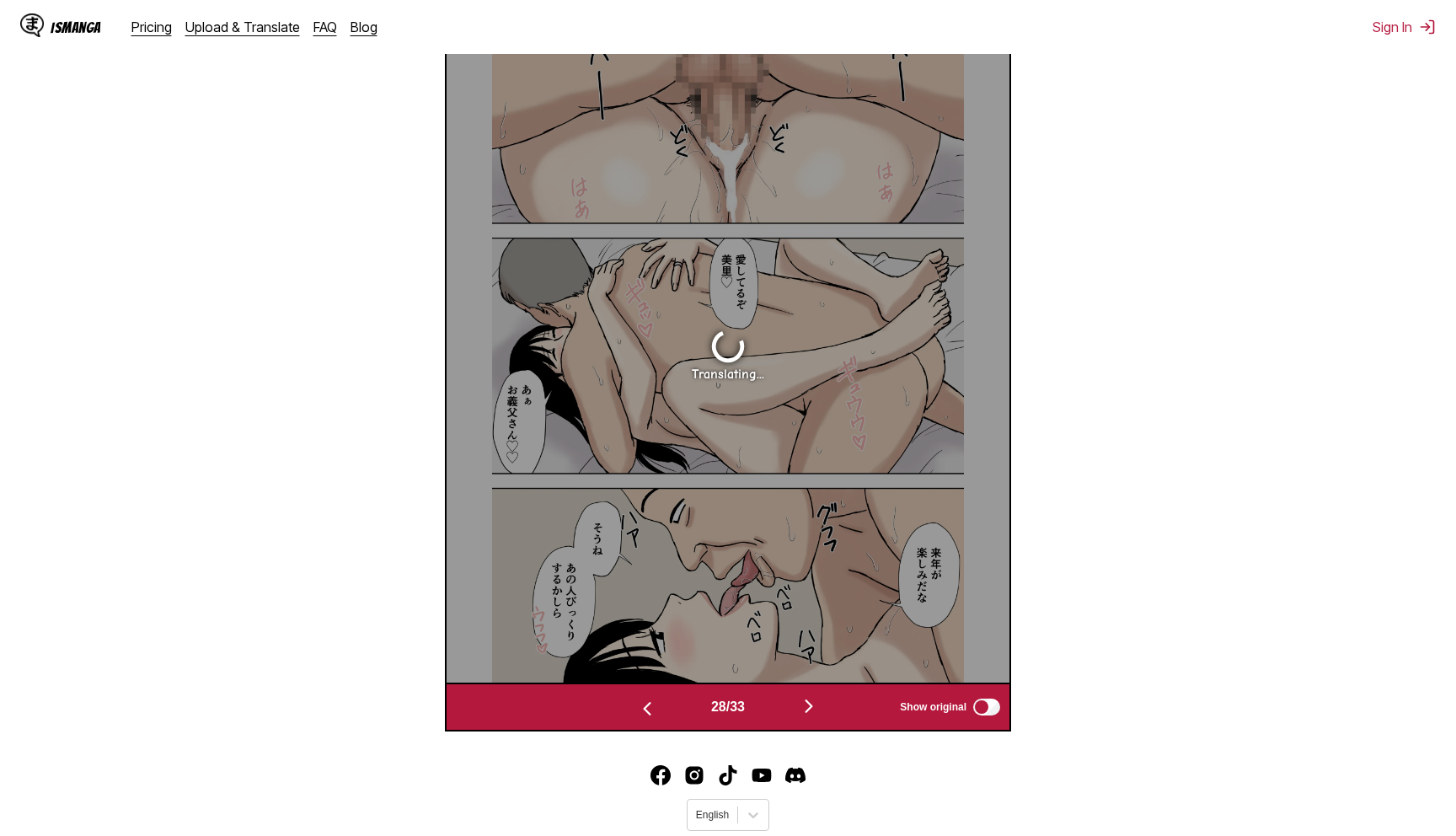
click at [806, 716] on img "button" at bounding box center [809, 705] width 20 height 20
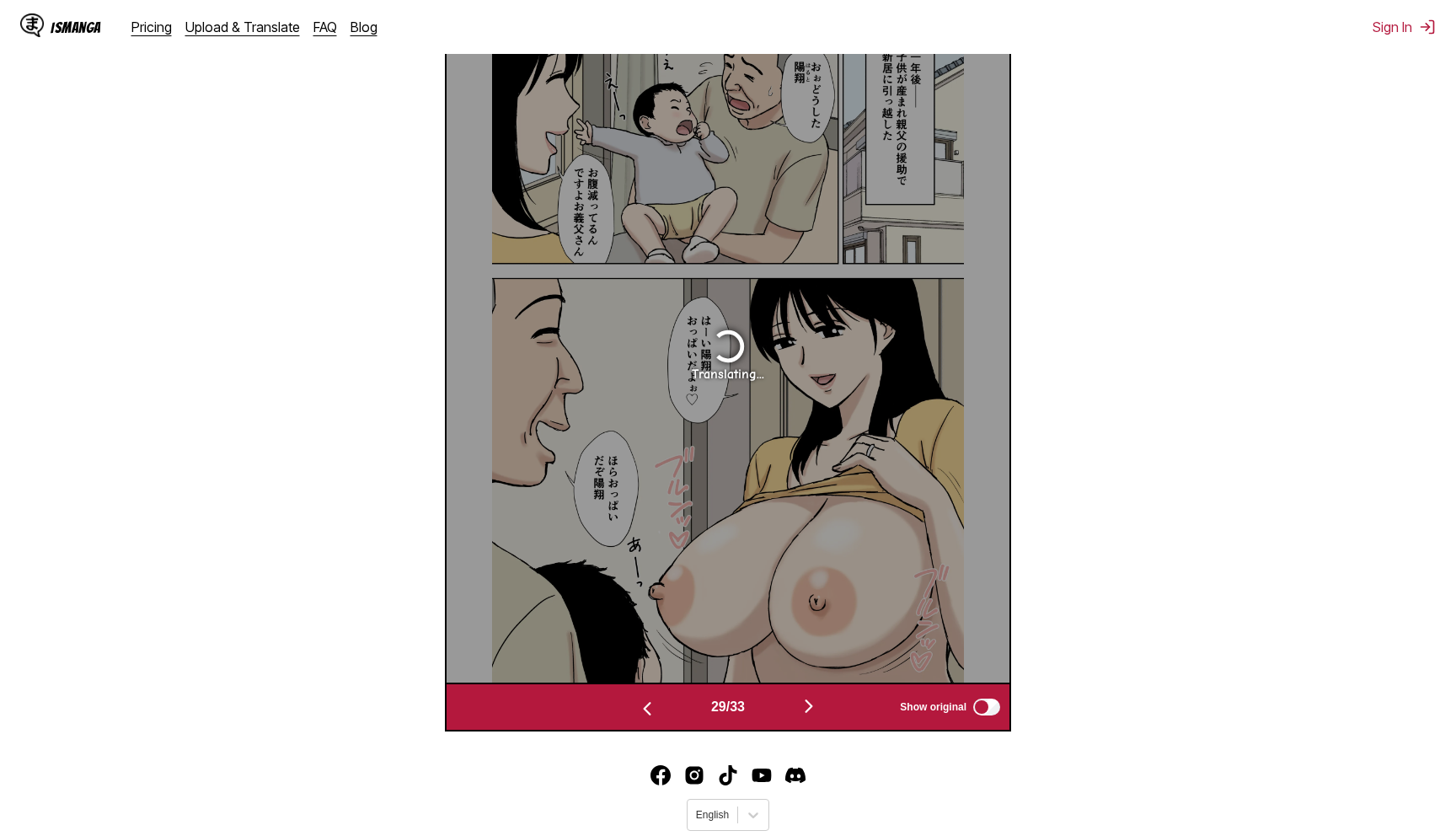
click at [806, 716] on img "button" at bounding box center [809, 705] width 20 height 20
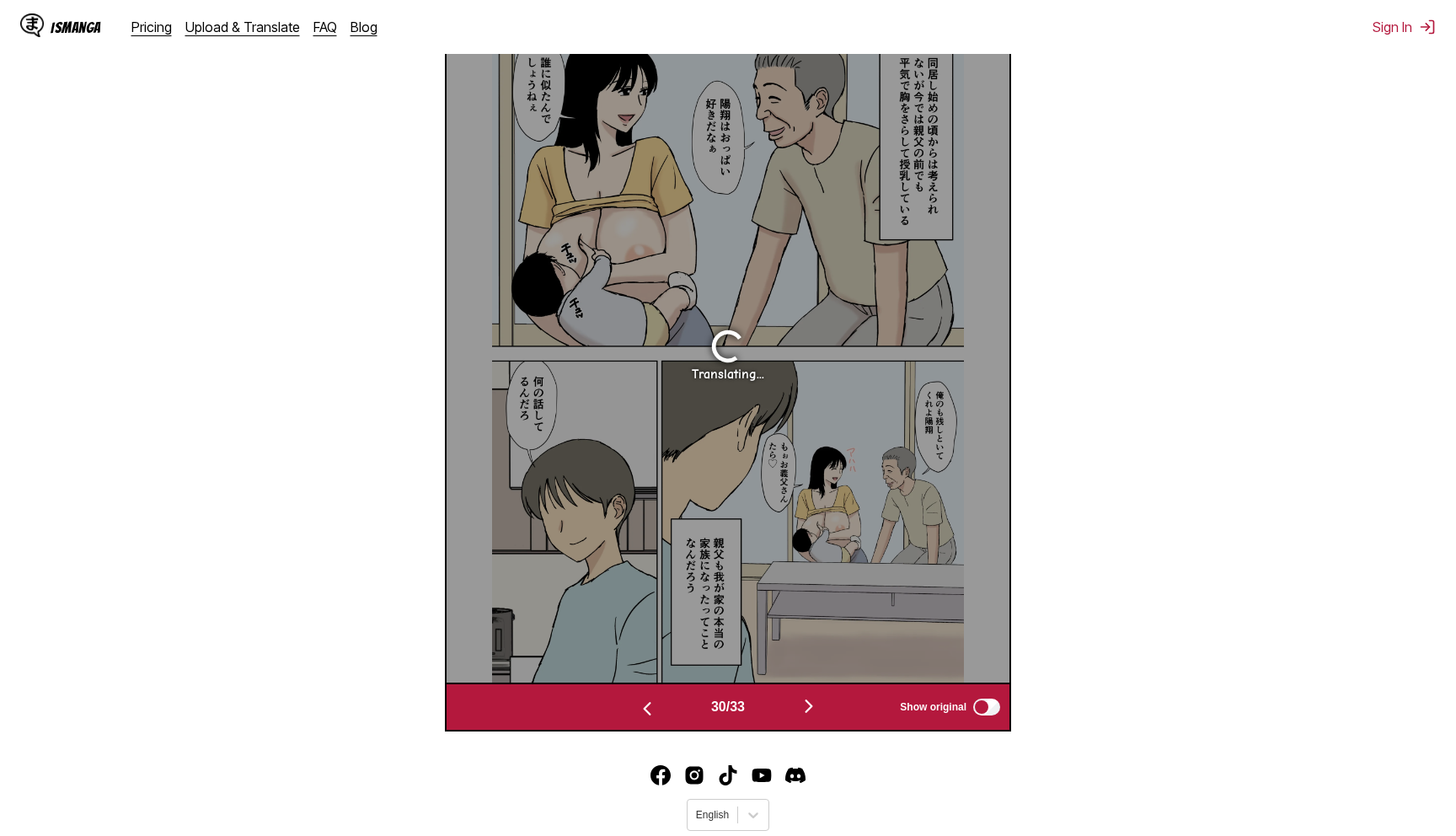
click at [806, 716] on img "button" at bounding box center [809, 705] width 20 height 20
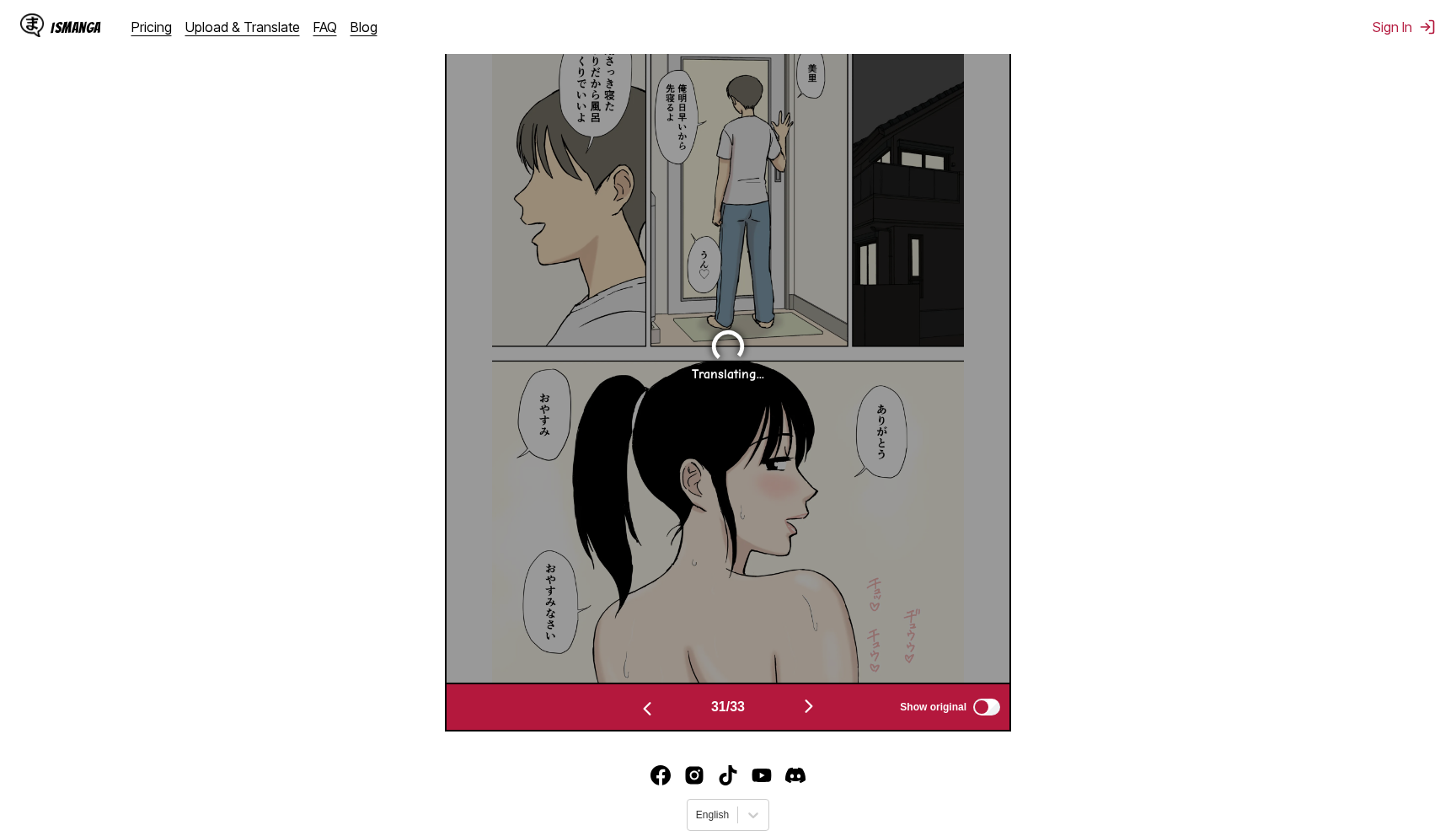
click at [806, 716] on img "button" at bounding box center [809, 705] width 20 height 20
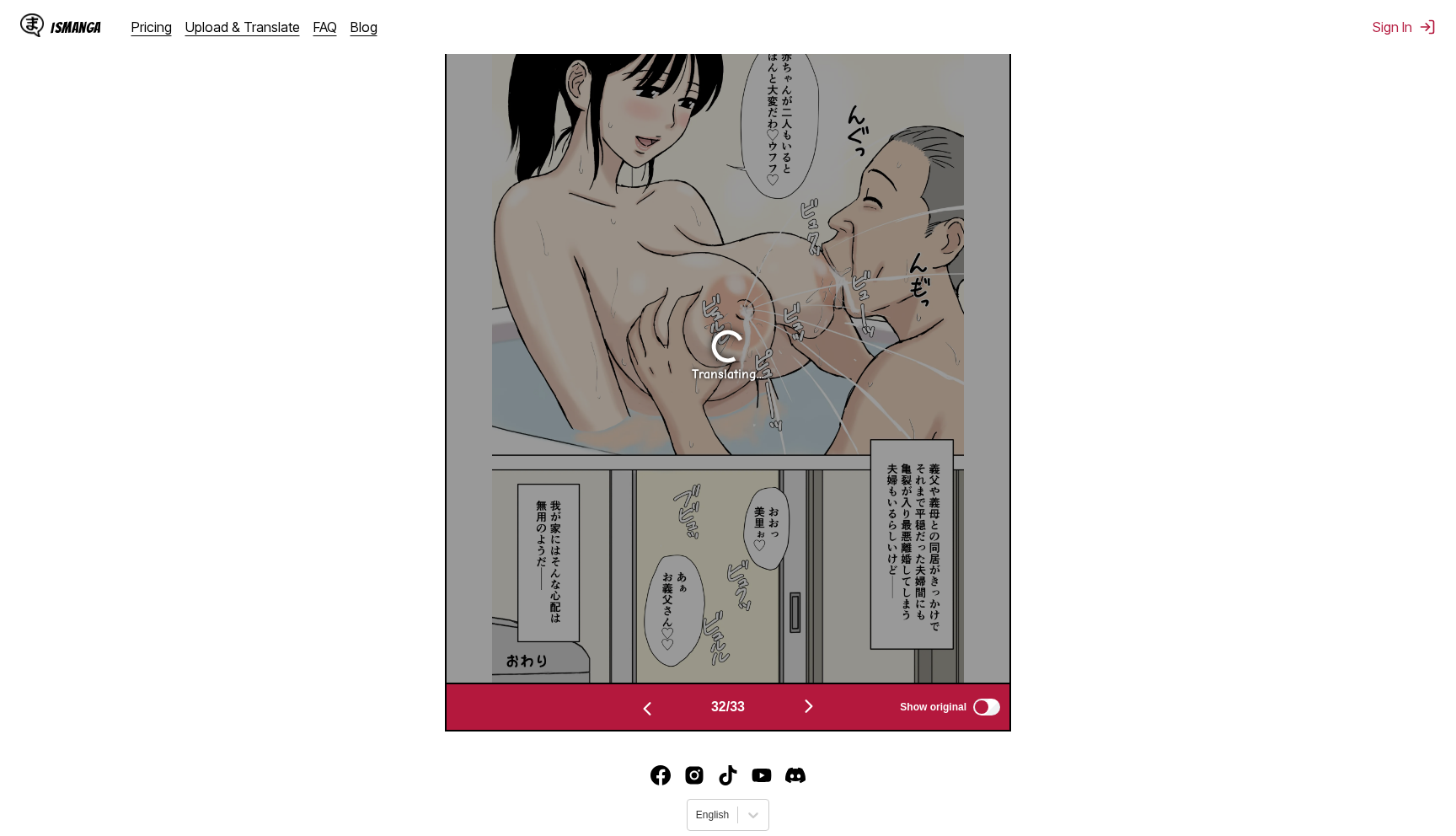
click at [806, 716] on img "button" at bounding box center [809, 705] width 20 height 20
